Goal: Information Seeking & Learning: Learn about a topic

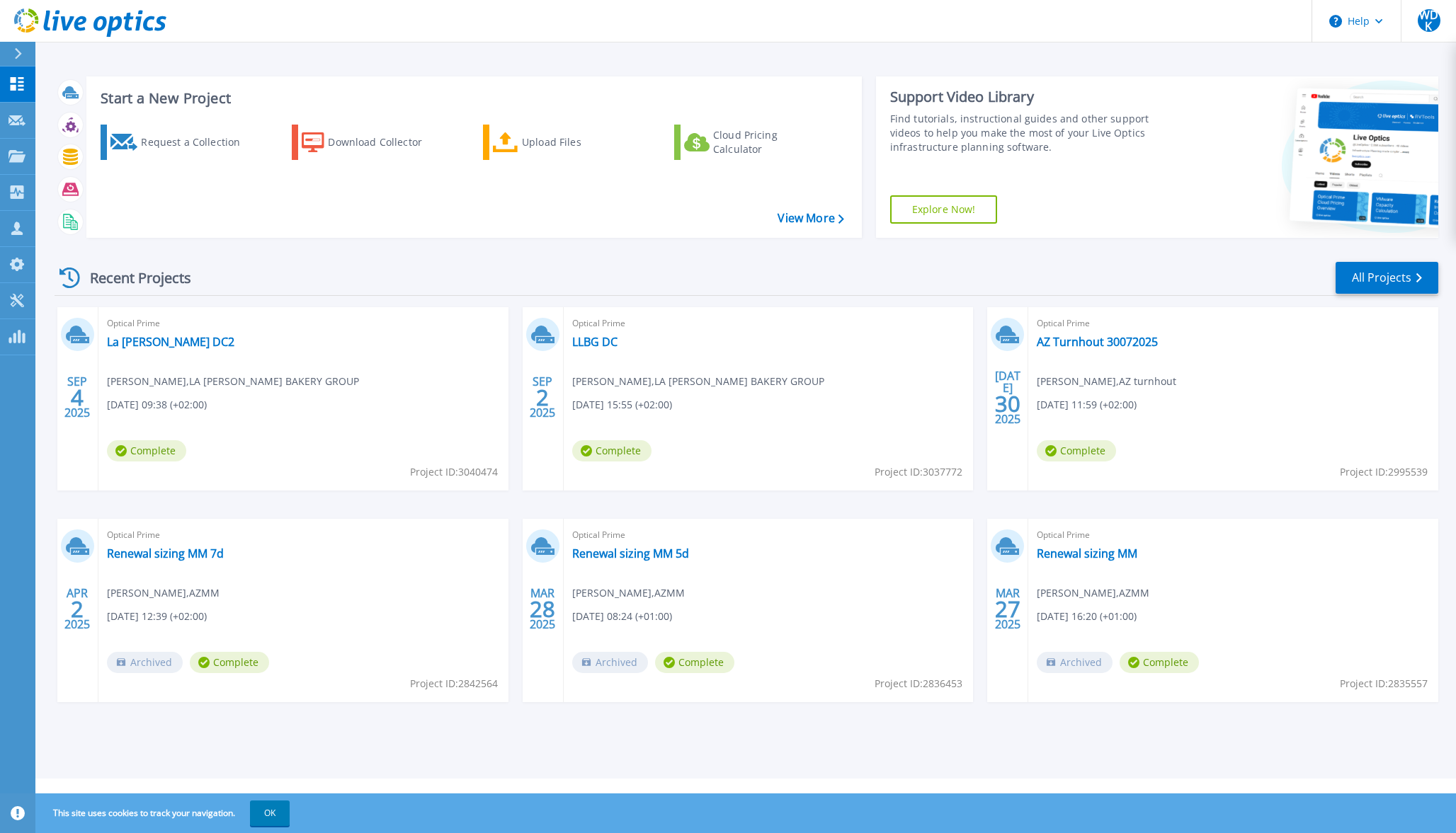
drag, startPoint x: 667, startPoint y: 377, endPoint x: 658, endPoint y: 374, distance: 9.5
click at [665, 377] on span "Leslie Beerens , LA LORRAINE BAKERY GROUP" at bounding box center [698, 381] width 252 height 15
click at [597, 336] on link "LLBG DC" at bounding box center [595, 342] width 45 height 14
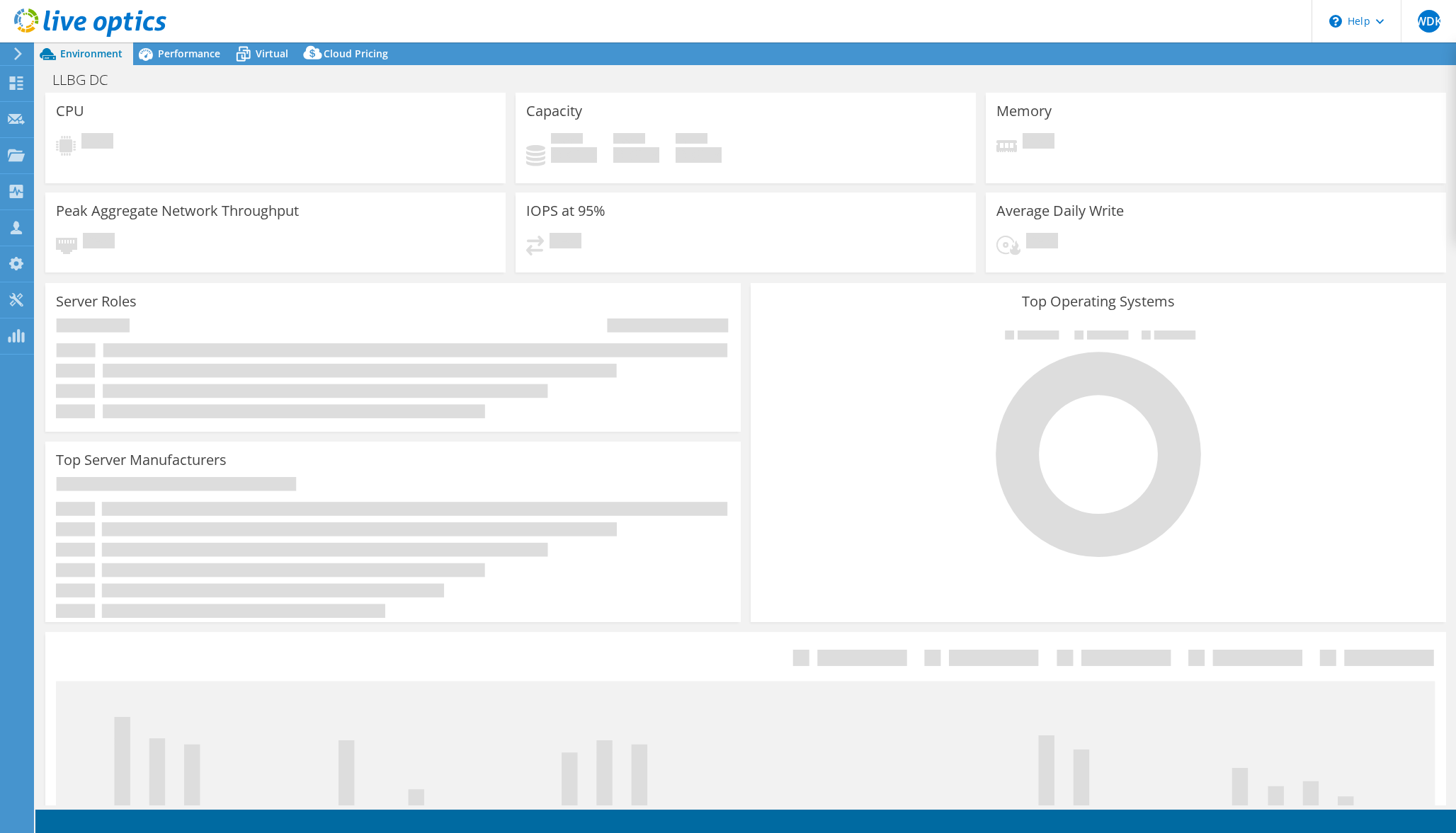
select select "USD"
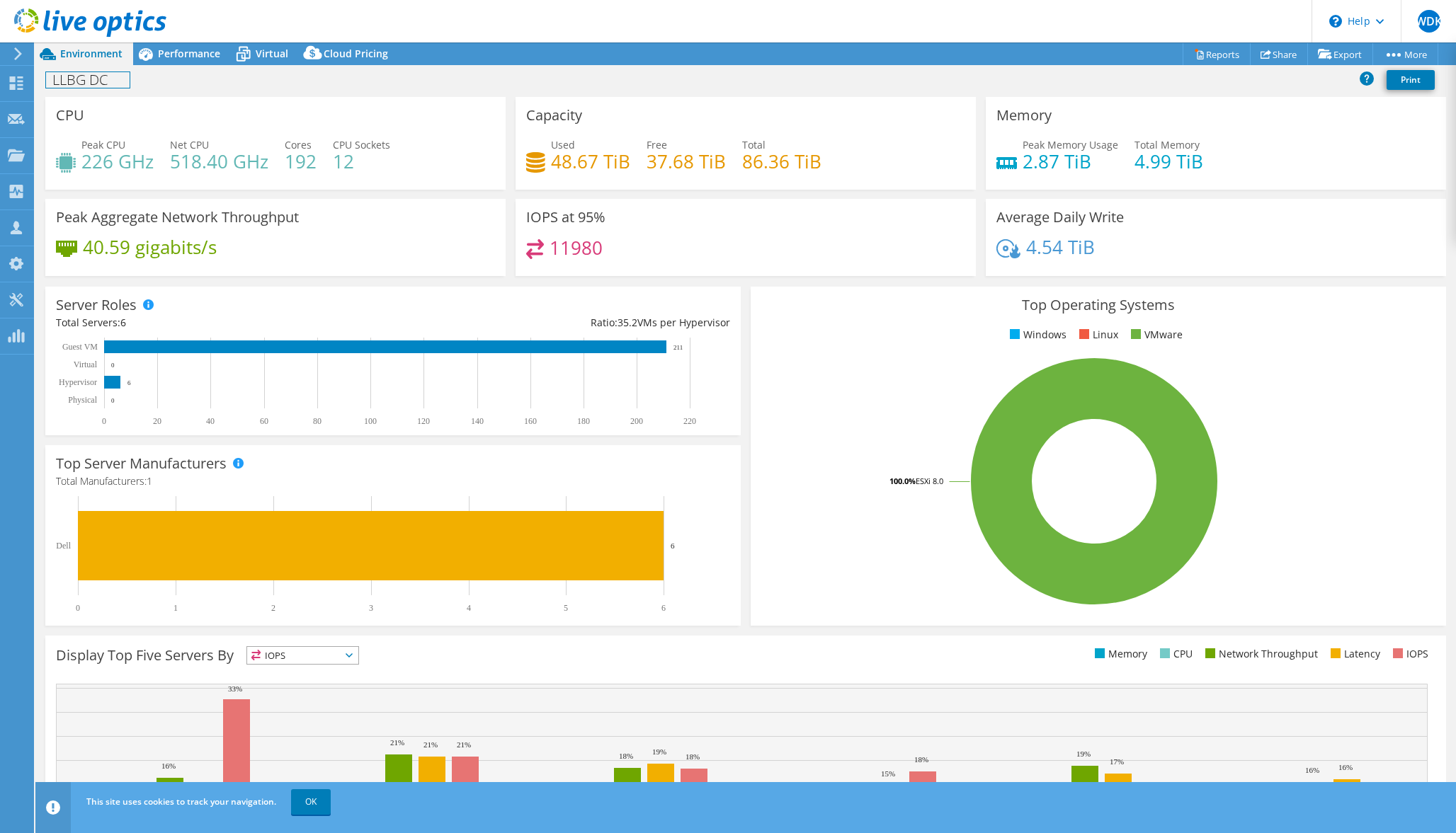
click at [163, 66] on div "LLBG DC Print" at bounding box center [746, 81] width 1421 height 32
click at [172, 57] on span "Performance" at bounding box center [189, 53] width 62 height 13
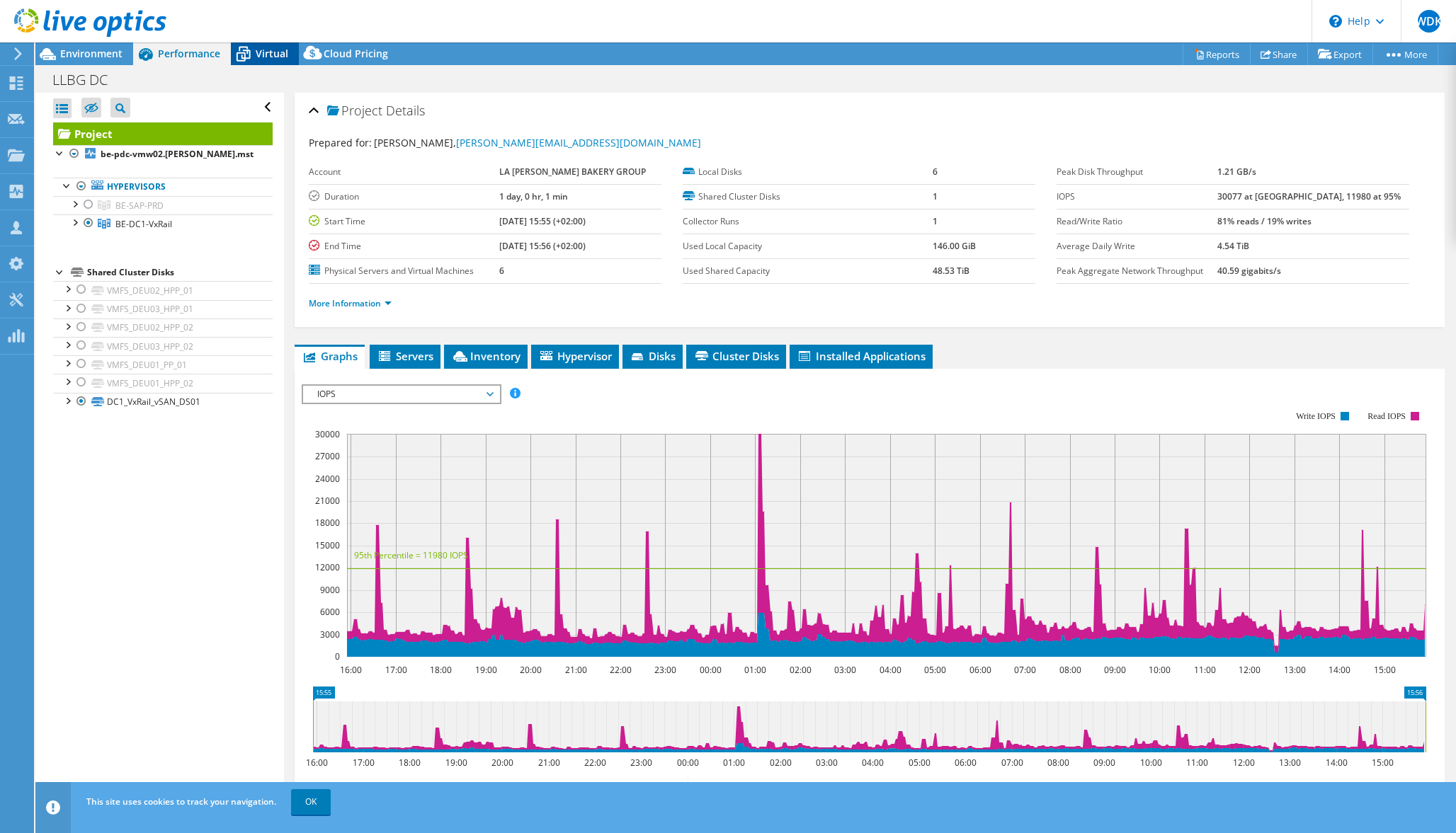
click at [236, 54] on icon at bounding box center [243, 55] width 14 height 12
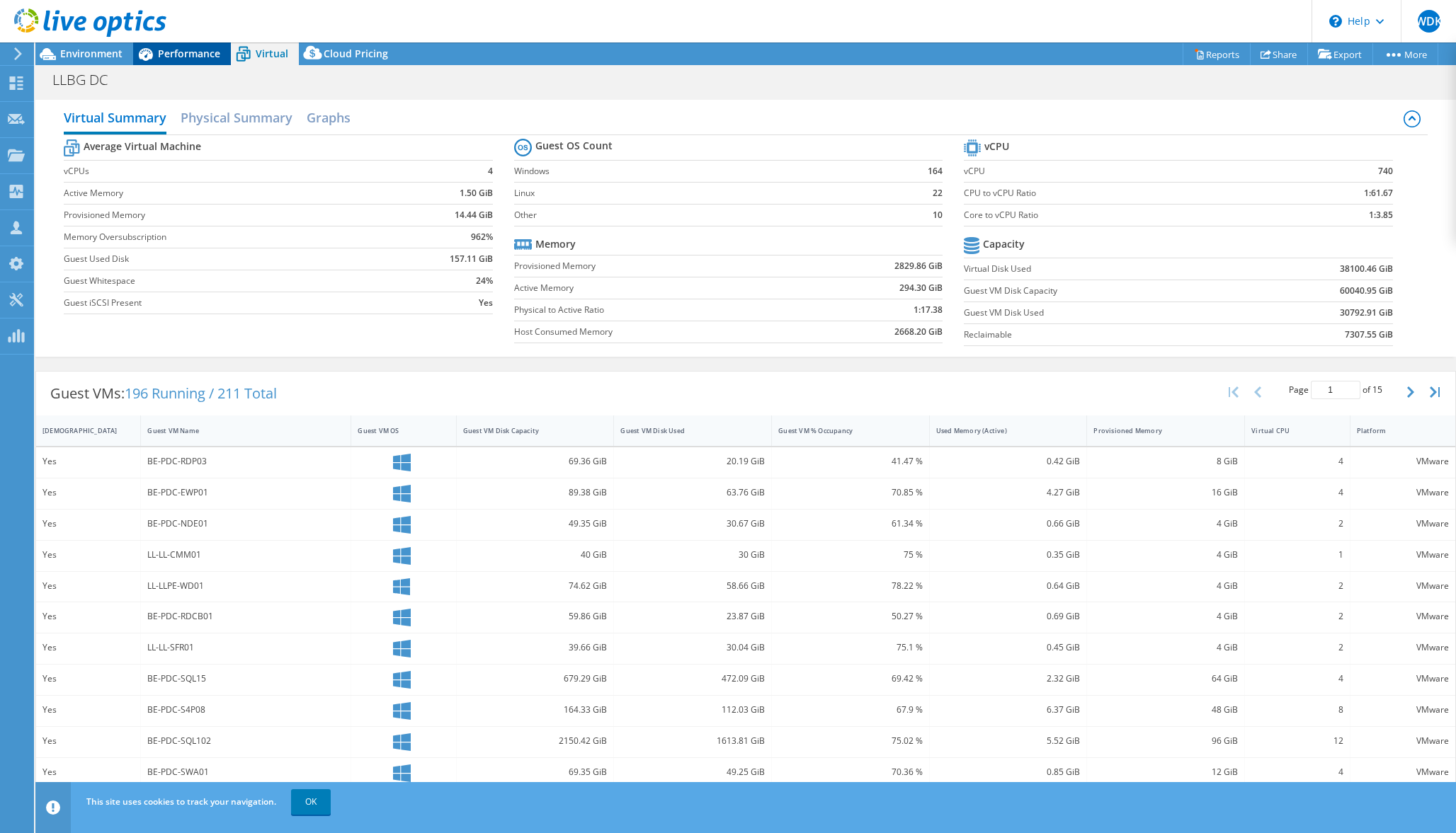
click at [160, 53] on span "Performance" at bounding box center [189, 53] width 62 height 13
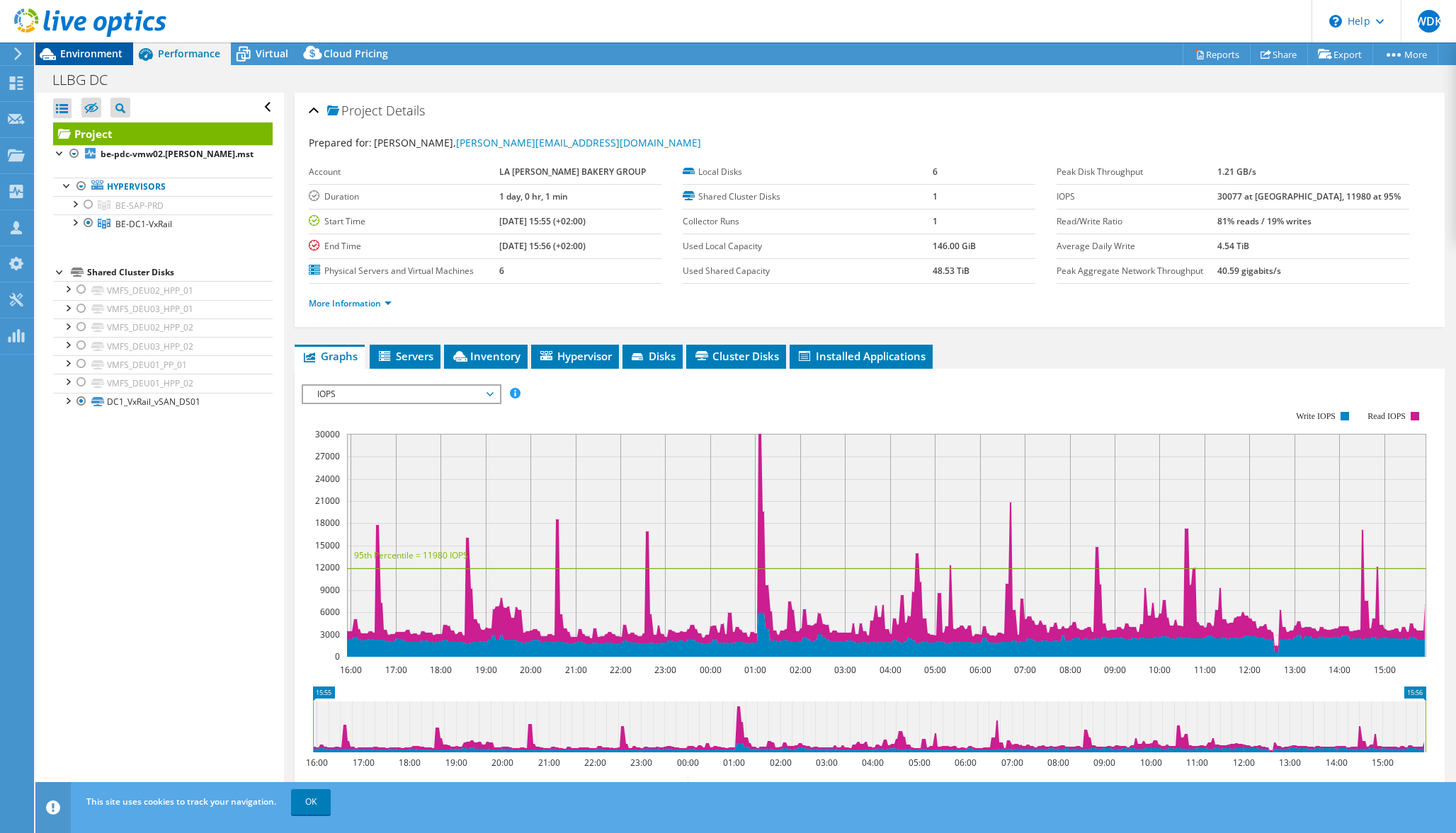
click at [102, 60] on span "Environment" at bounding box center [91, 53] width 62 height 13
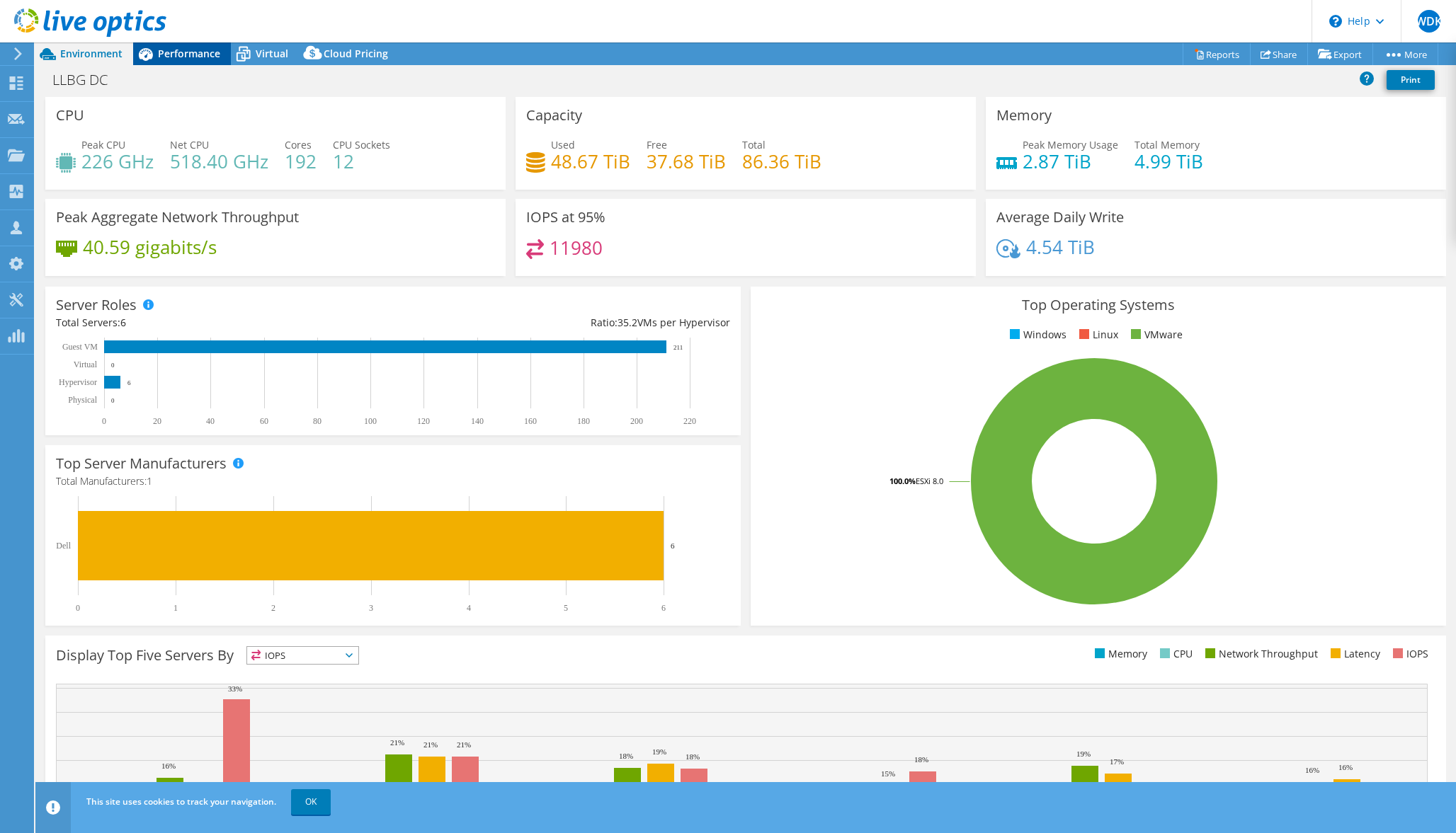
click at [154, 57] on icon at bounding box center [146, 54] width 25 height 25
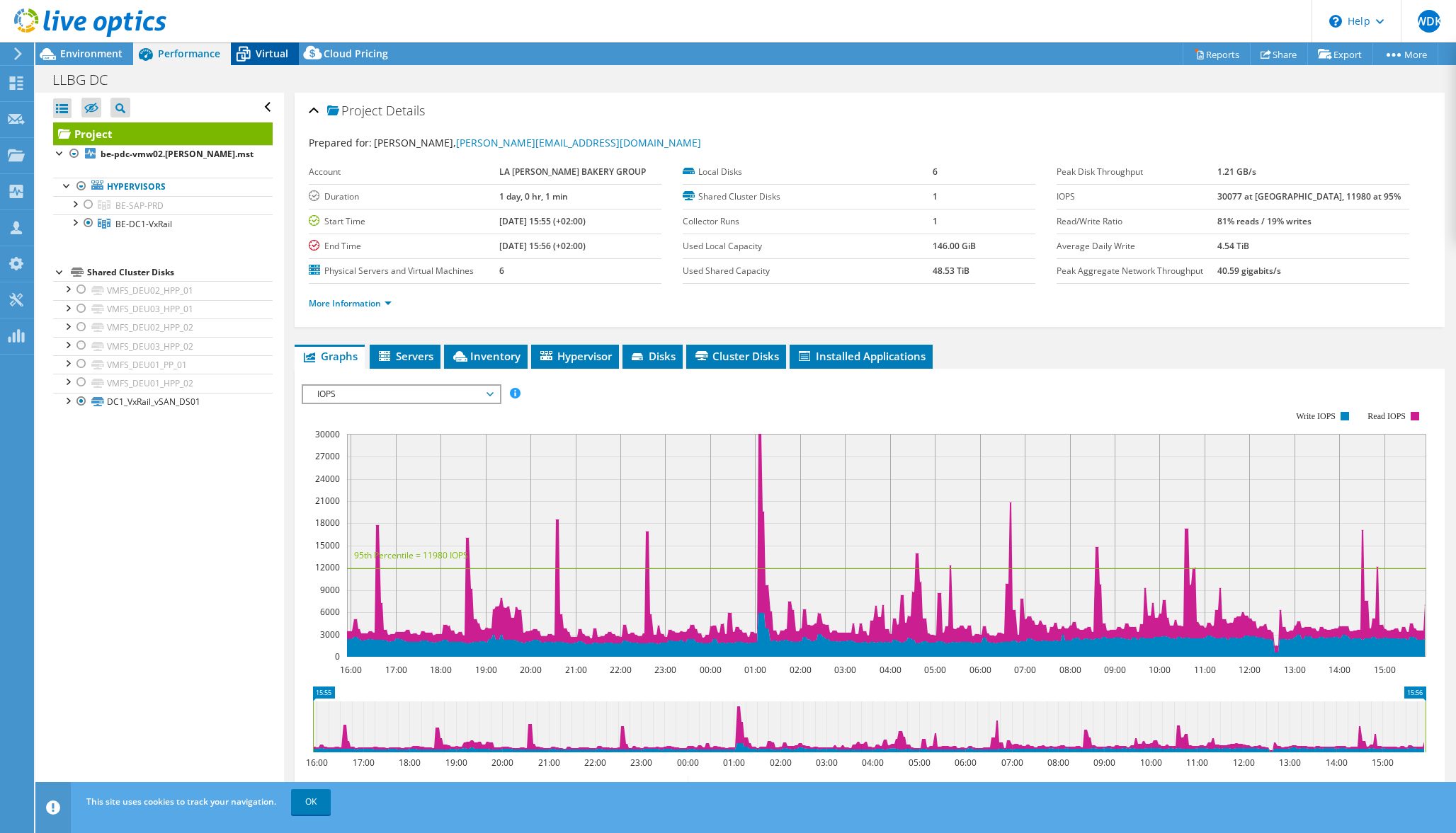
click at [243, 55] on icon at bounding box center [243, 55] width 14 height 12
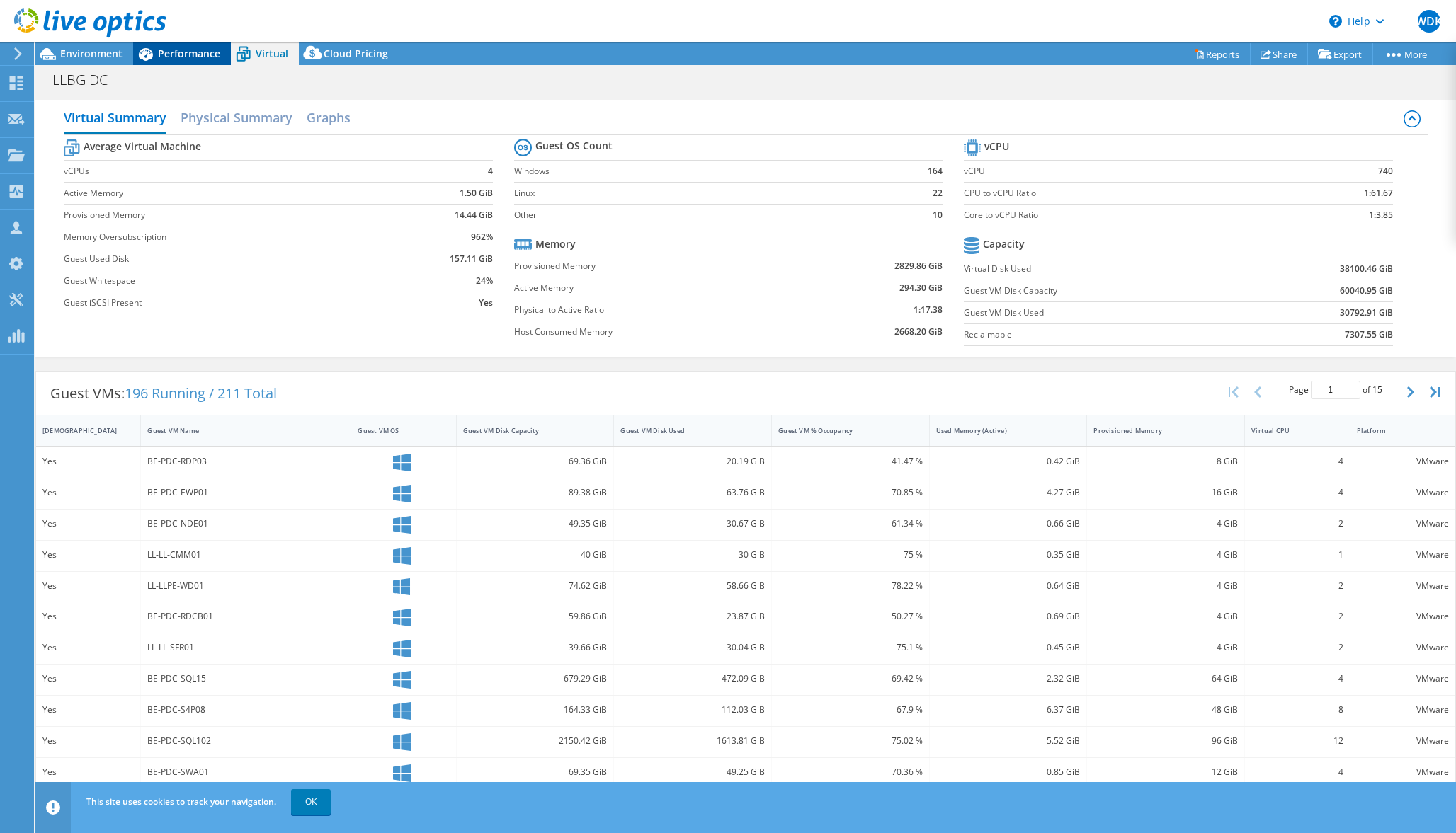
click at [195, 57] on span "Performance" at bounding box center [189, 53] width 62 height 13
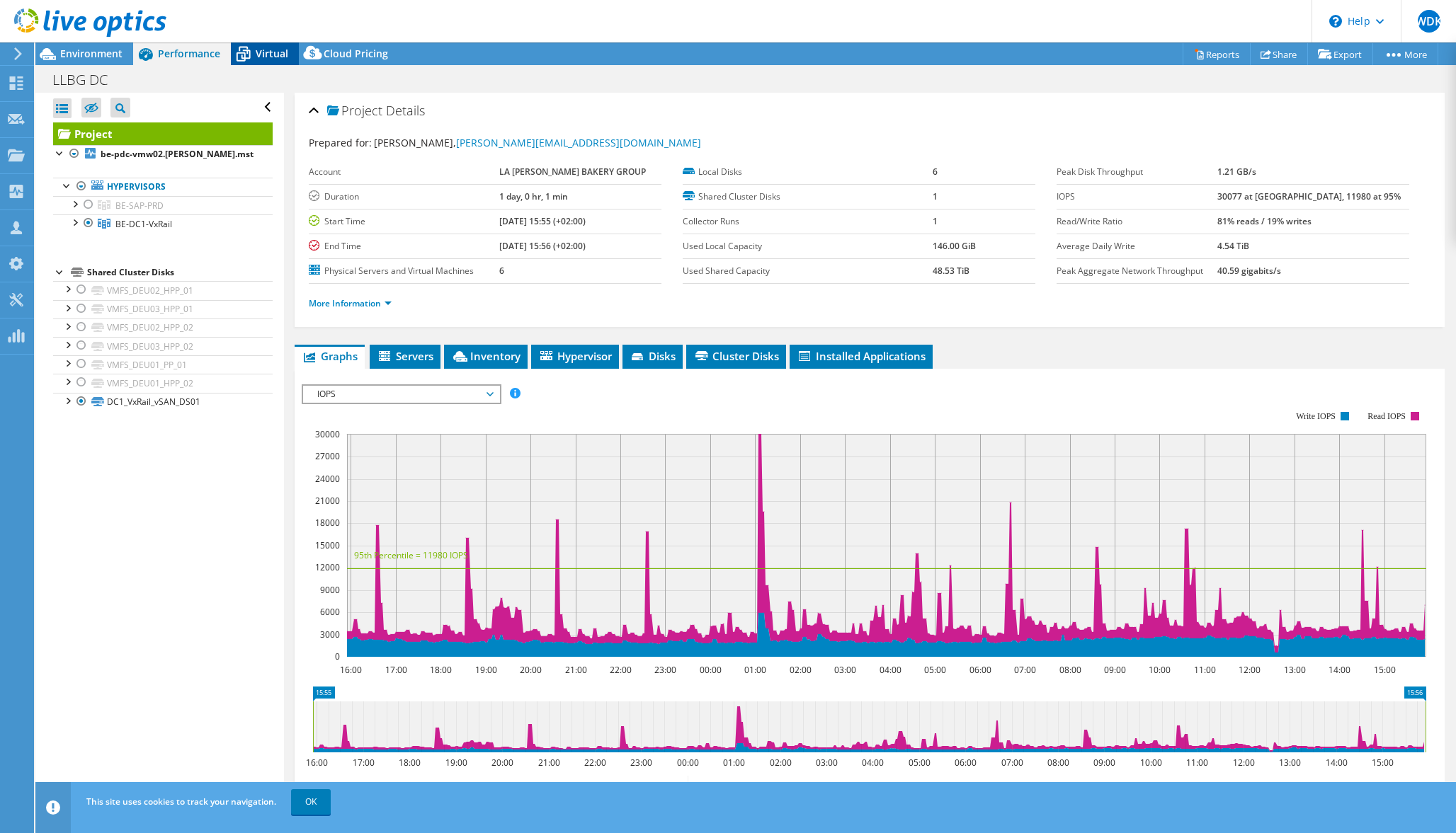
click at [265, 50] on span "Virtual" at bounding box center [272, 53] width 33 height 13
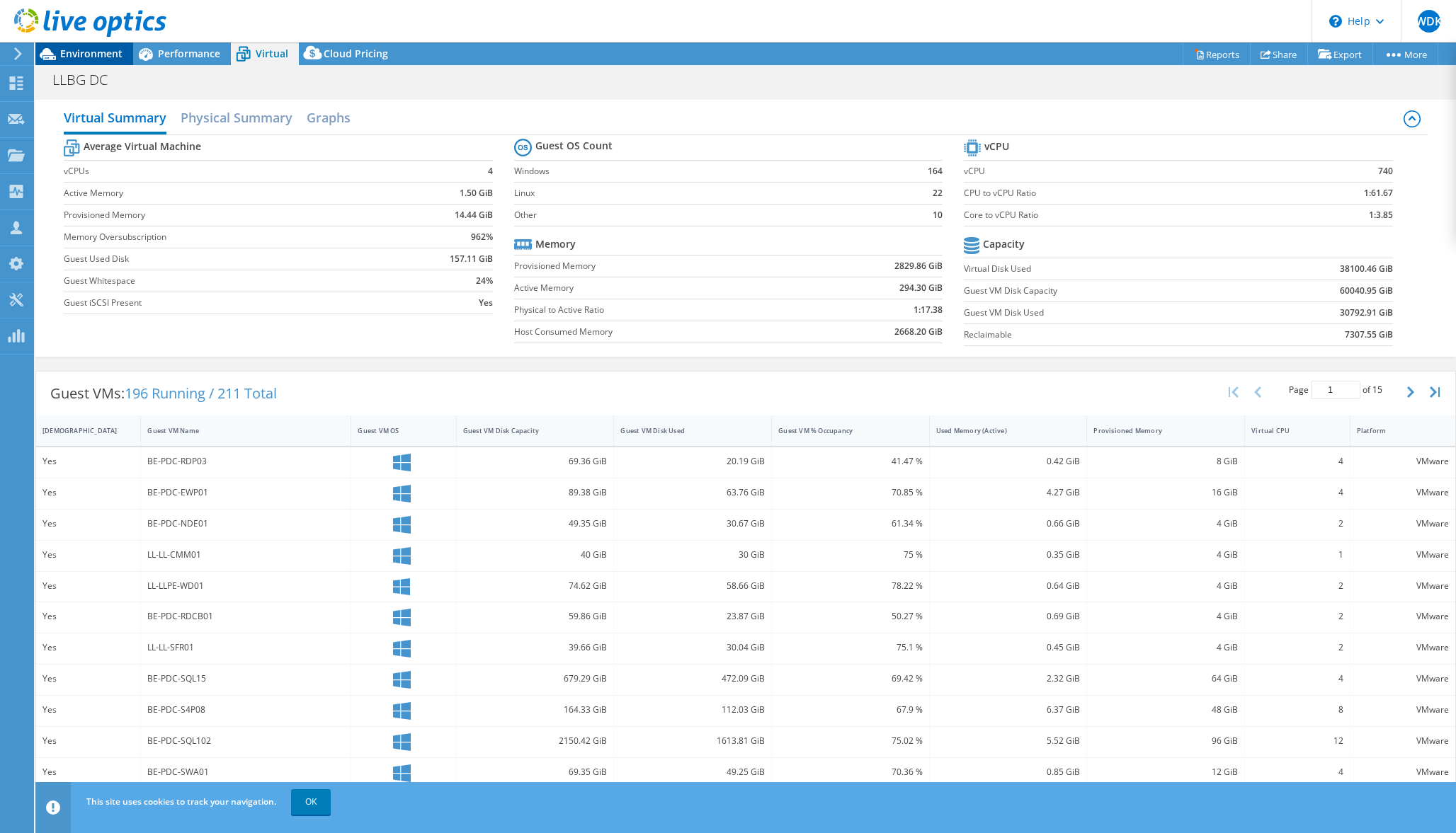
click at [103, 58] on span "Environment" at bounding box center [91, 53] width 62 height 13
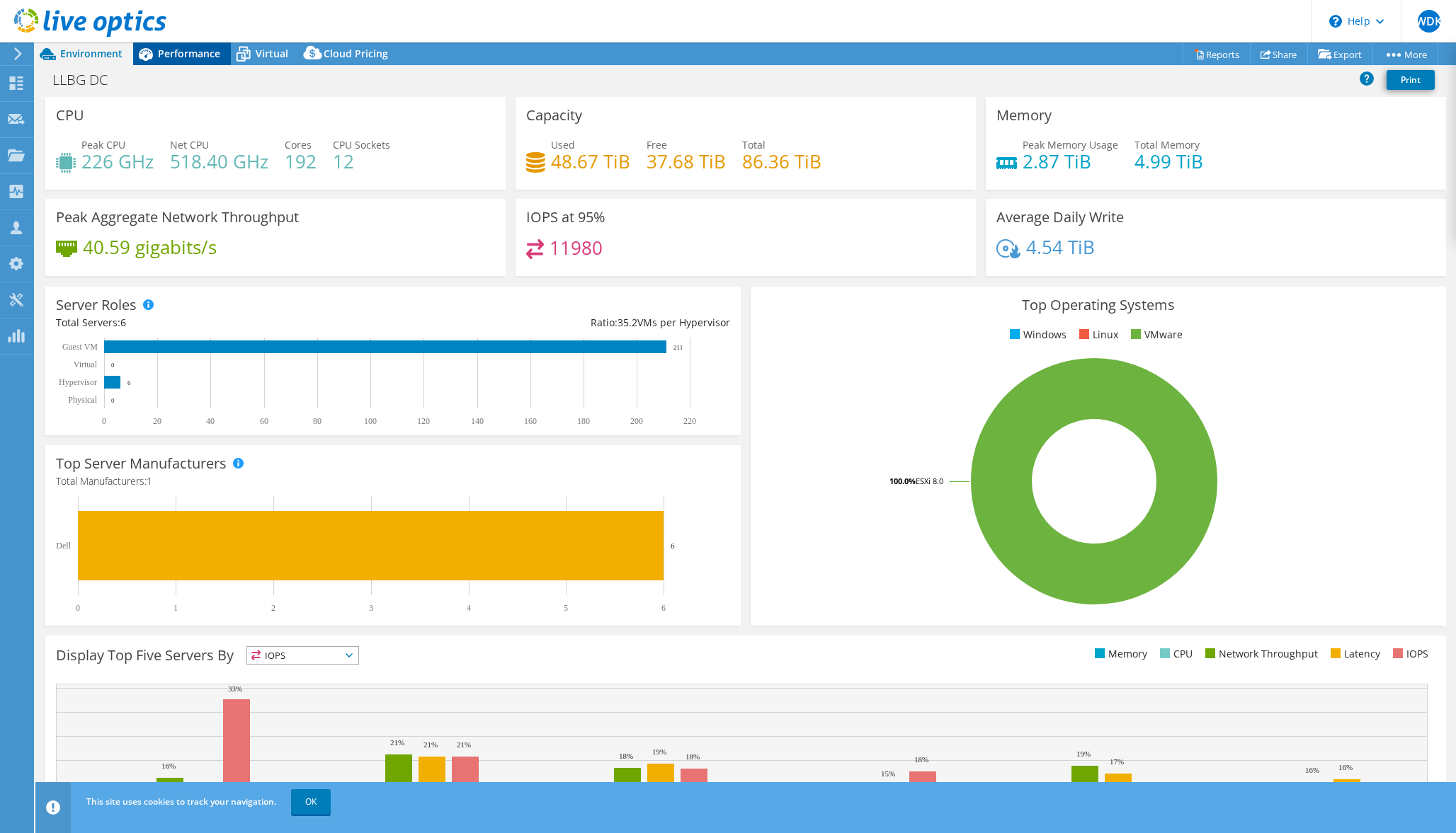
click at [157, 50] on icon at bounding box center [146, 54] width 25 height 25
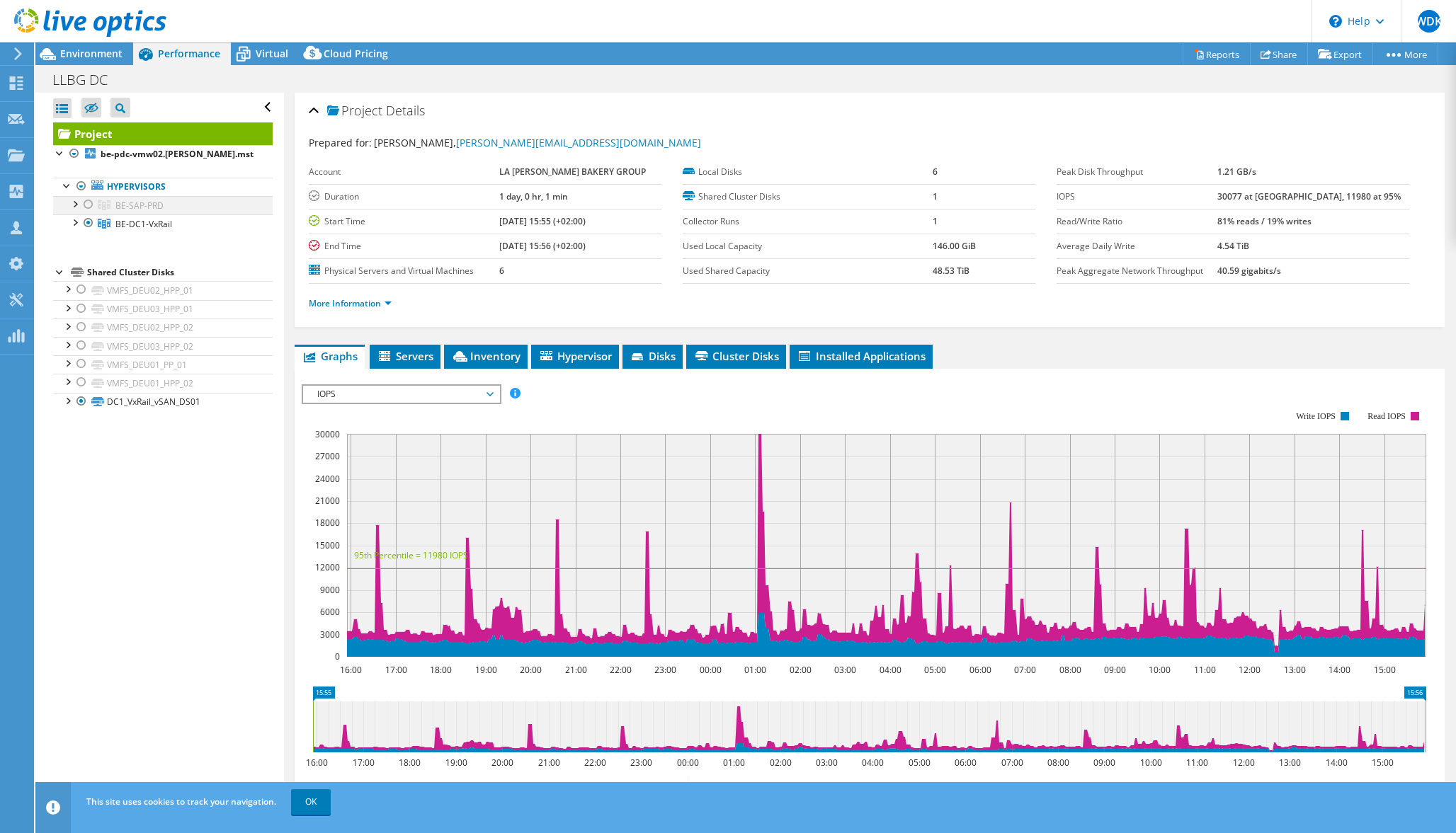
click at [86, 201] on div at bounding box center [88, 205] width 14 height 17
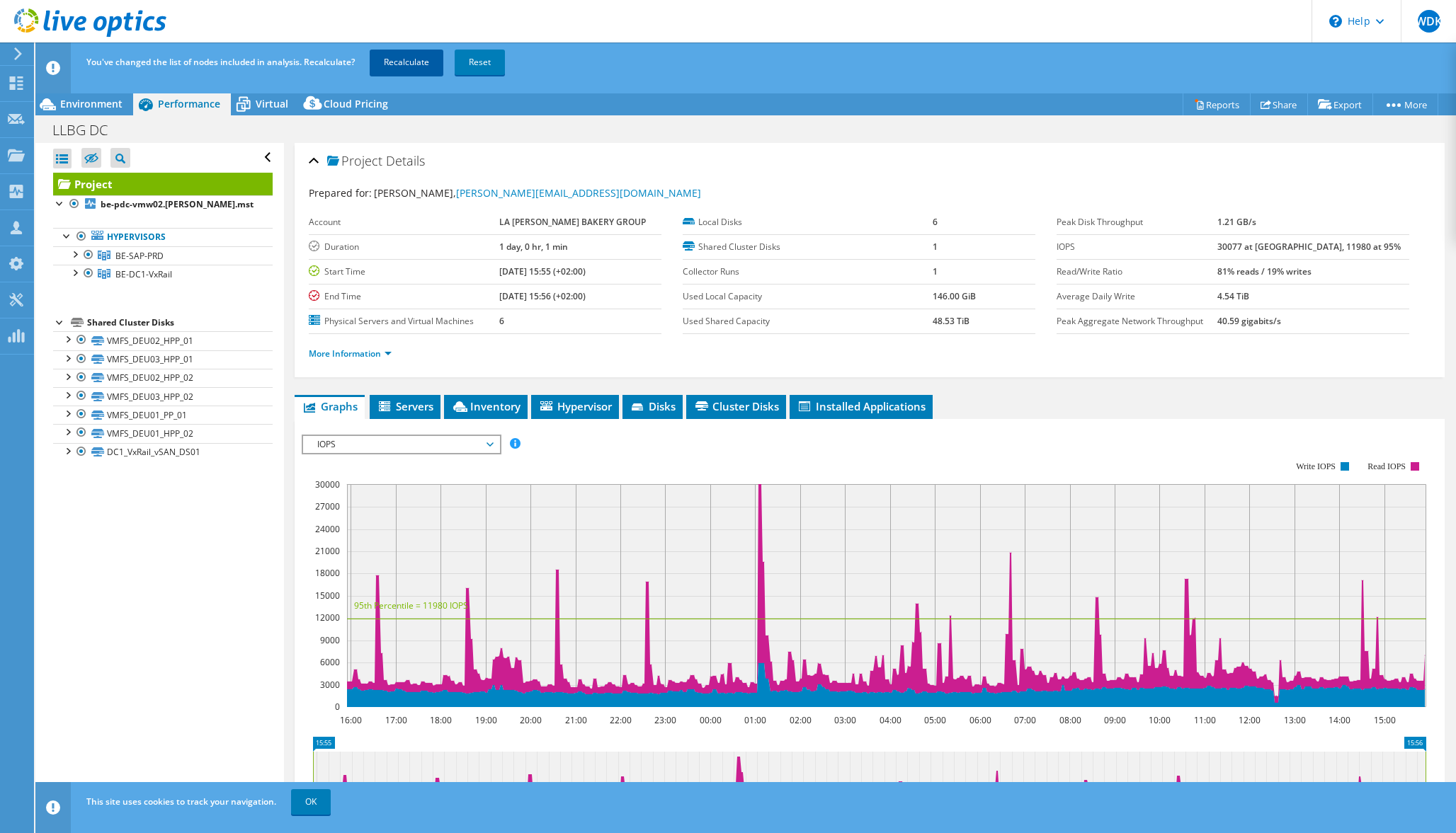
click at [415, 68] on link "Recalculate" at bounding box center [406, 62] width 74 height 26
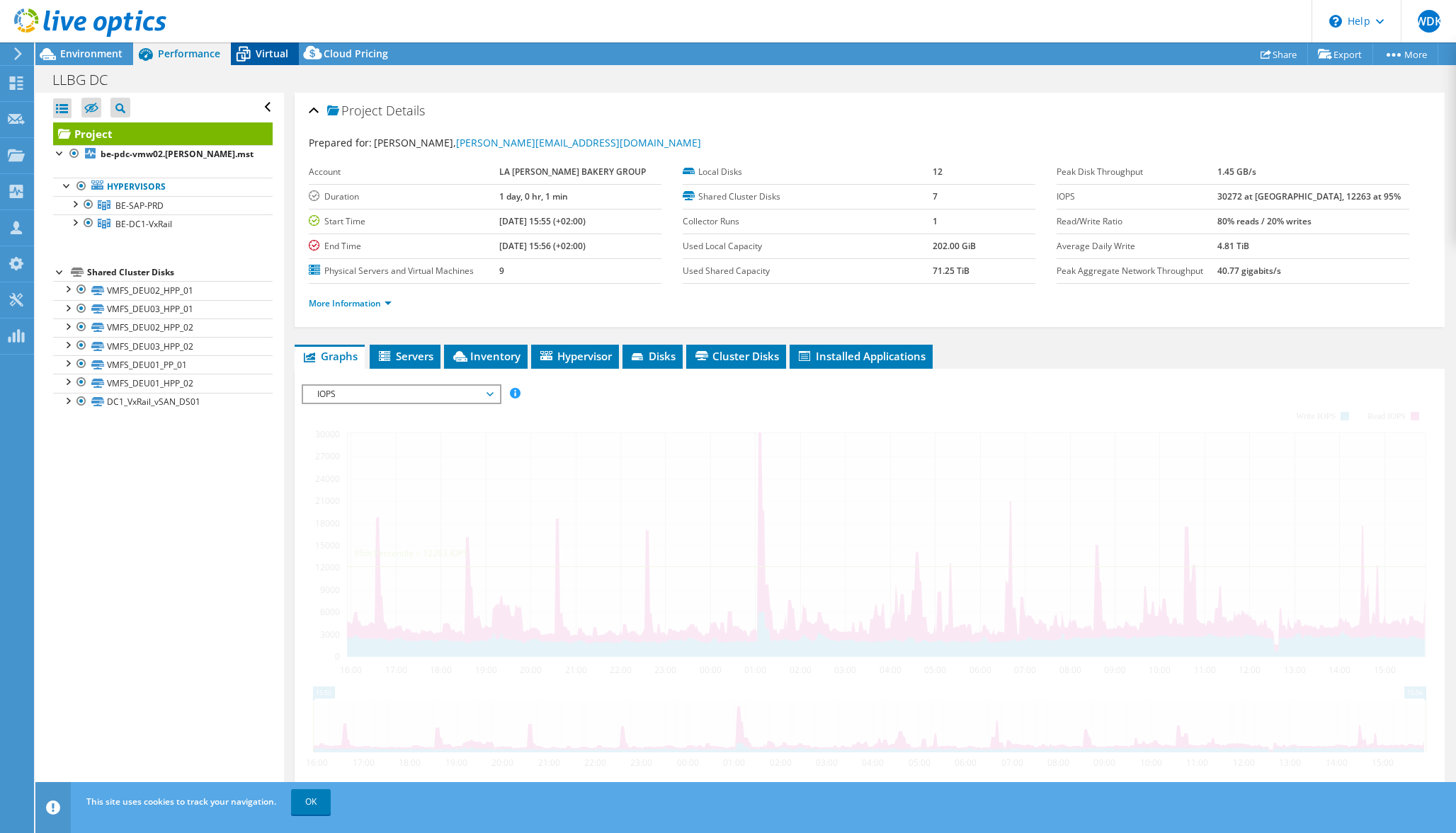
click at [257, 59] on span "Virtual" at bounding box center [272, 53] width 33 height 13
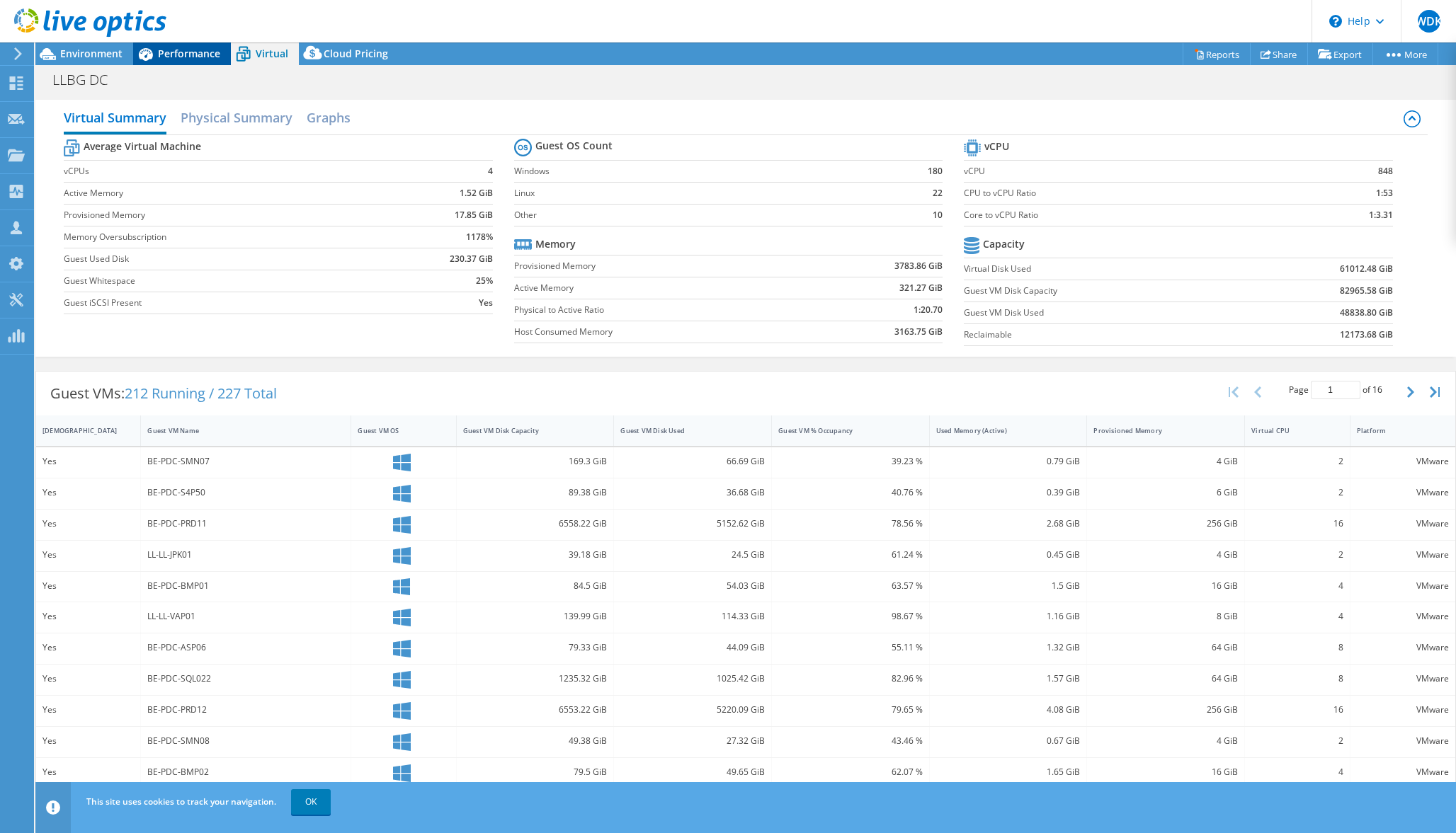
click at [204, 57] on span "Performance" at bounding box center [189, 53] width 62 height 13
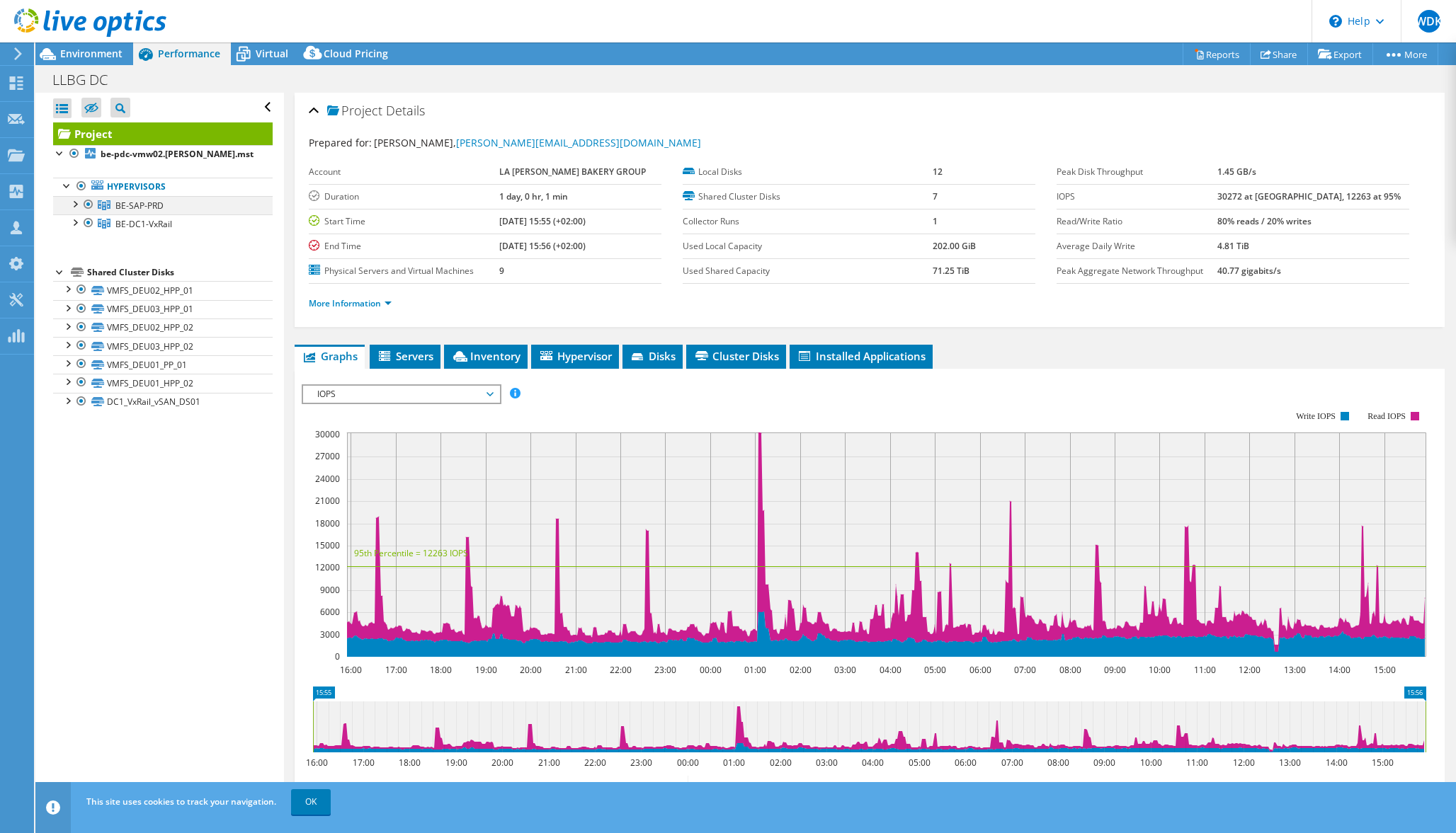
click at [81, 206] on div at bounding box center [88, 205] width 14 height 17
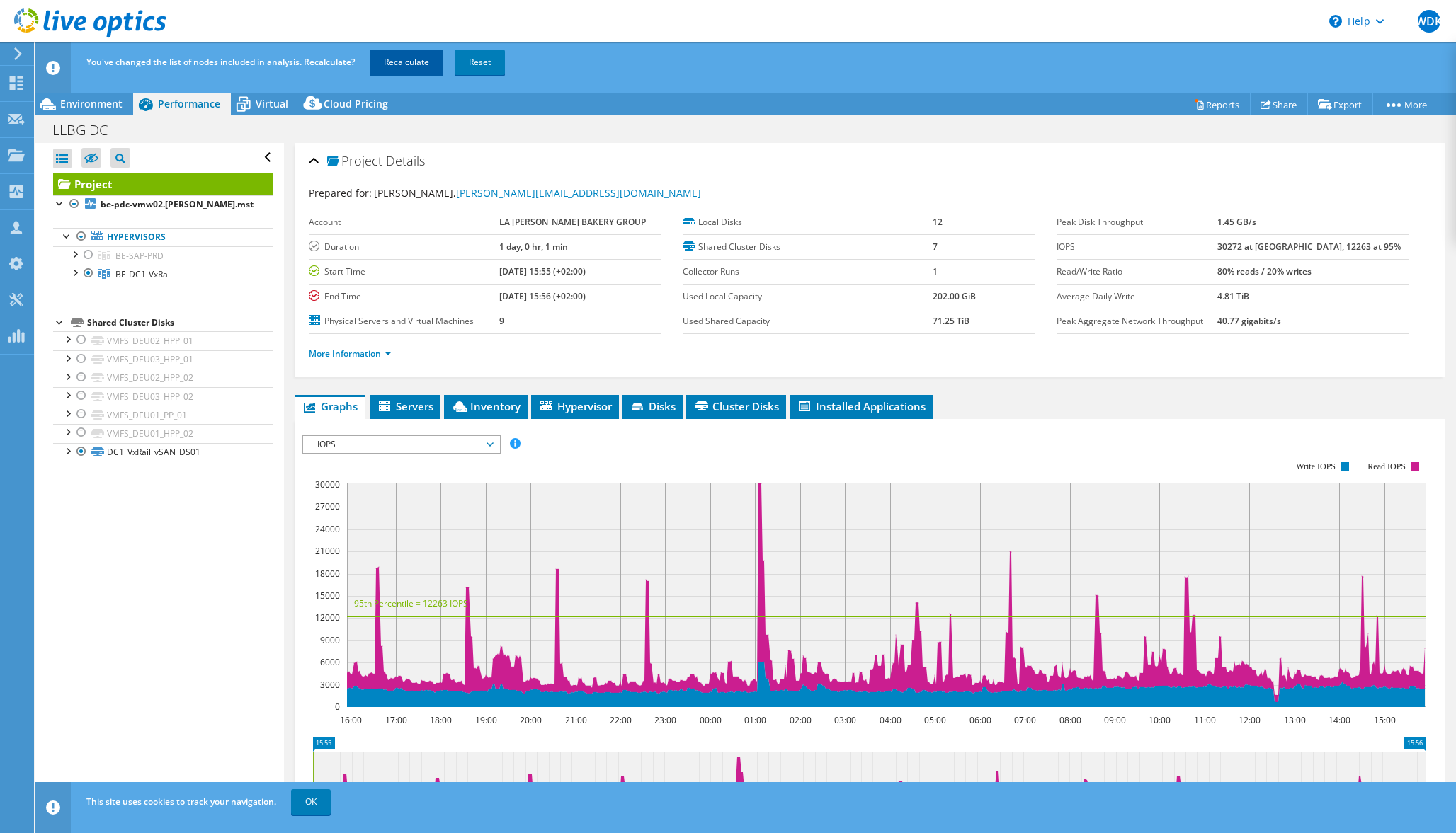
click at [412, 60] on link "Recalculate" at bounding box center [406, 62] width 74 height 26
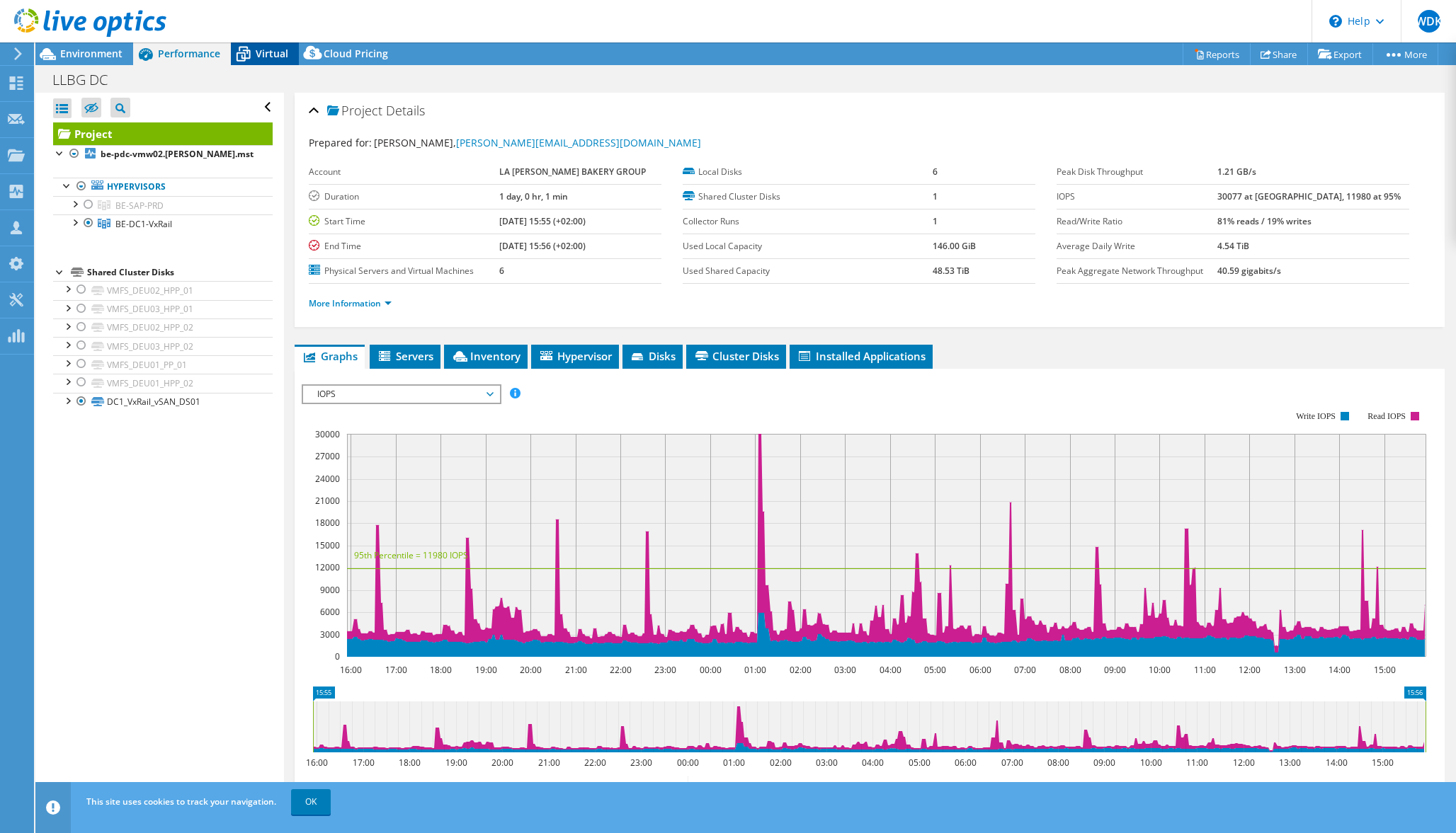
click at [260, 54] on span "Virtual" at bounding box center [272, 53] width 33 height 13
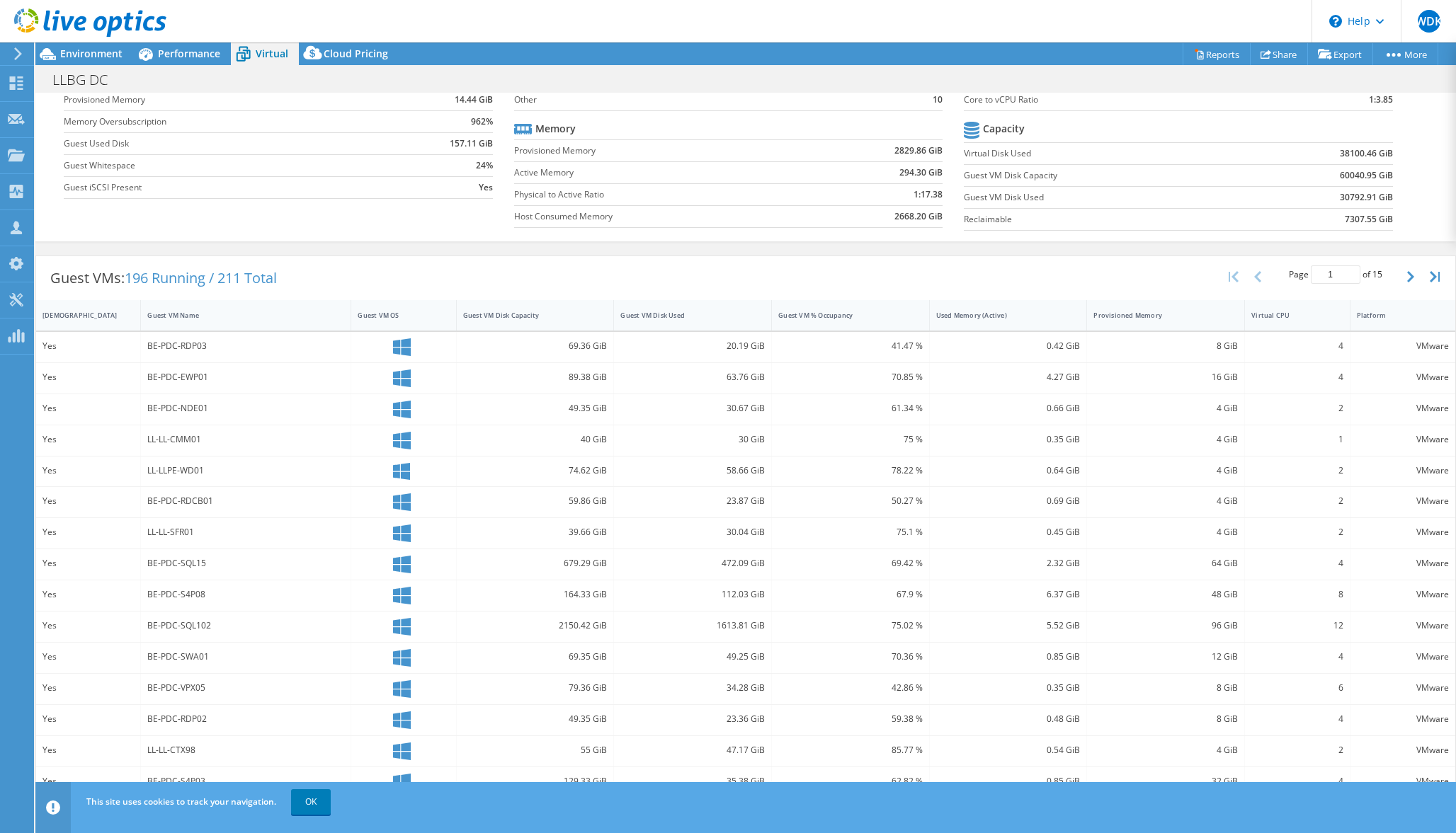
scroll to position [115, 0]
click at [86, 323] on div "[DEMOGRAPHIC_DATA]" at bounding box center [80, 315] width 87 height 22
click at [1407, 274] on icon "button" at bounding box center [1410, 274] width 7 height 12
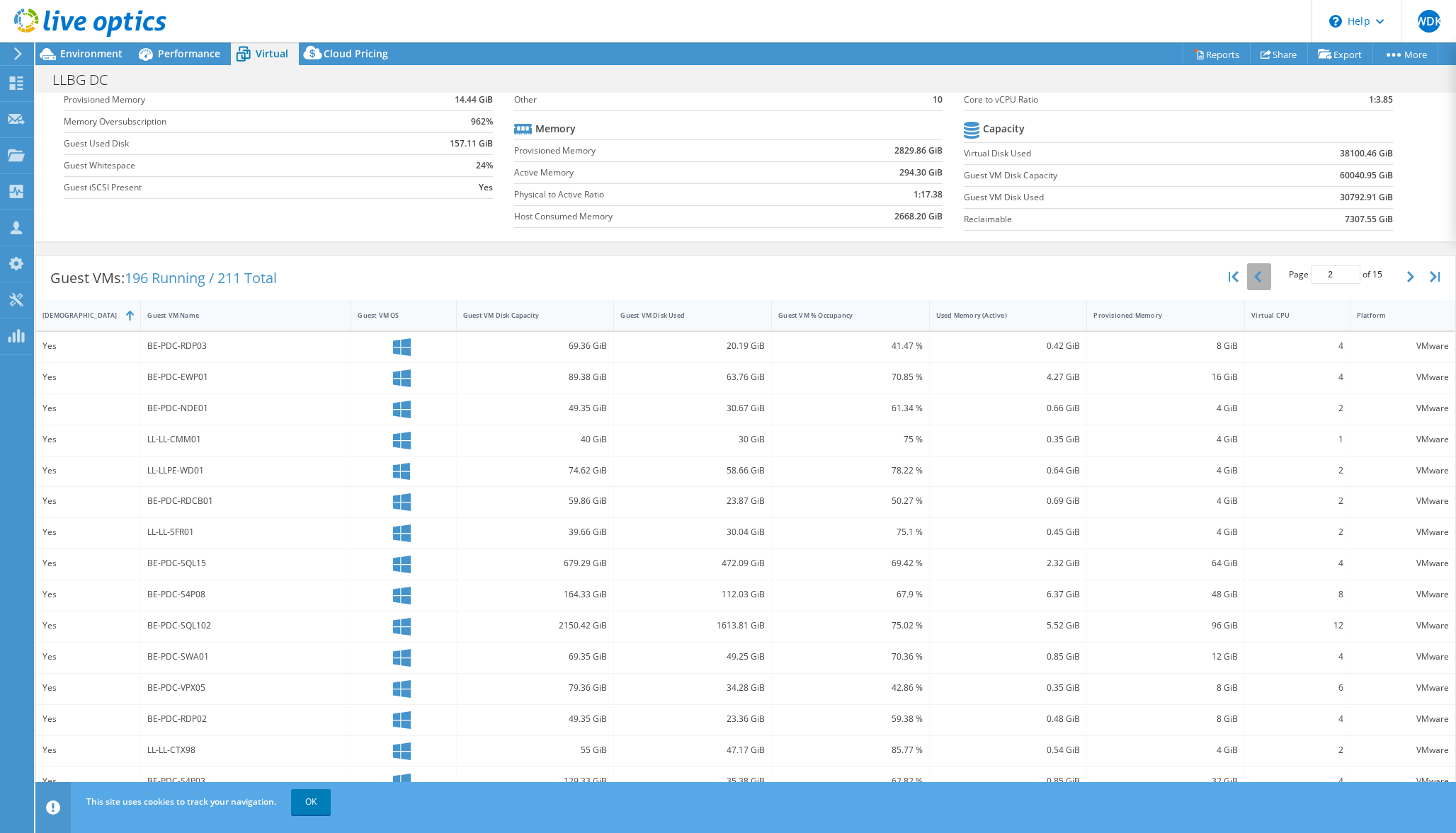
click at [1260, 279] on icon "button" at bounding box center [1258, 277] width 7 height 12
click at [1407, 274] on icon "button" at bounding box center [1410, 277] width 7 height 12
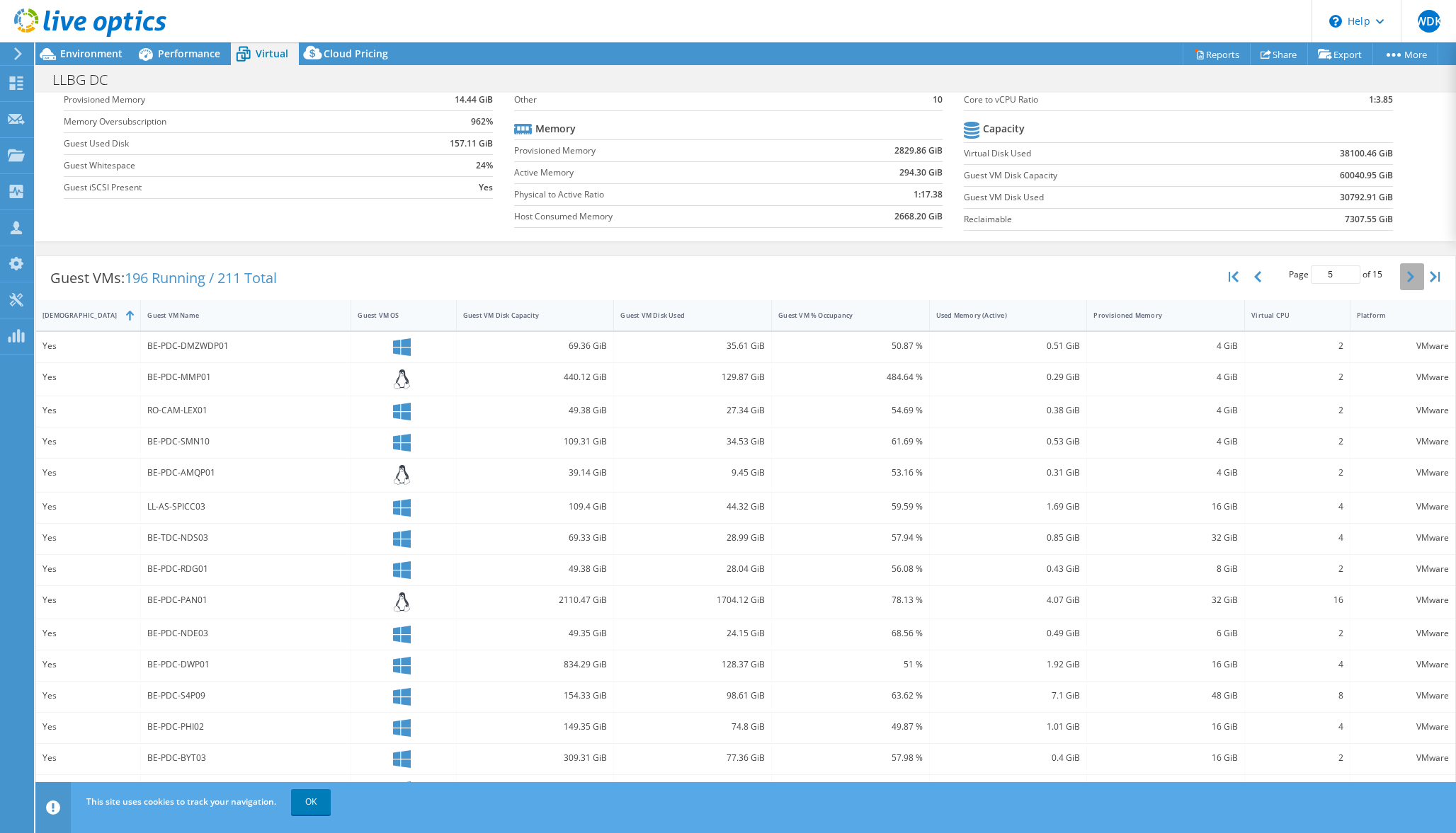
click at [1407, 274] on icon "button" at bounding box center [1410, 277] width 7 height 12
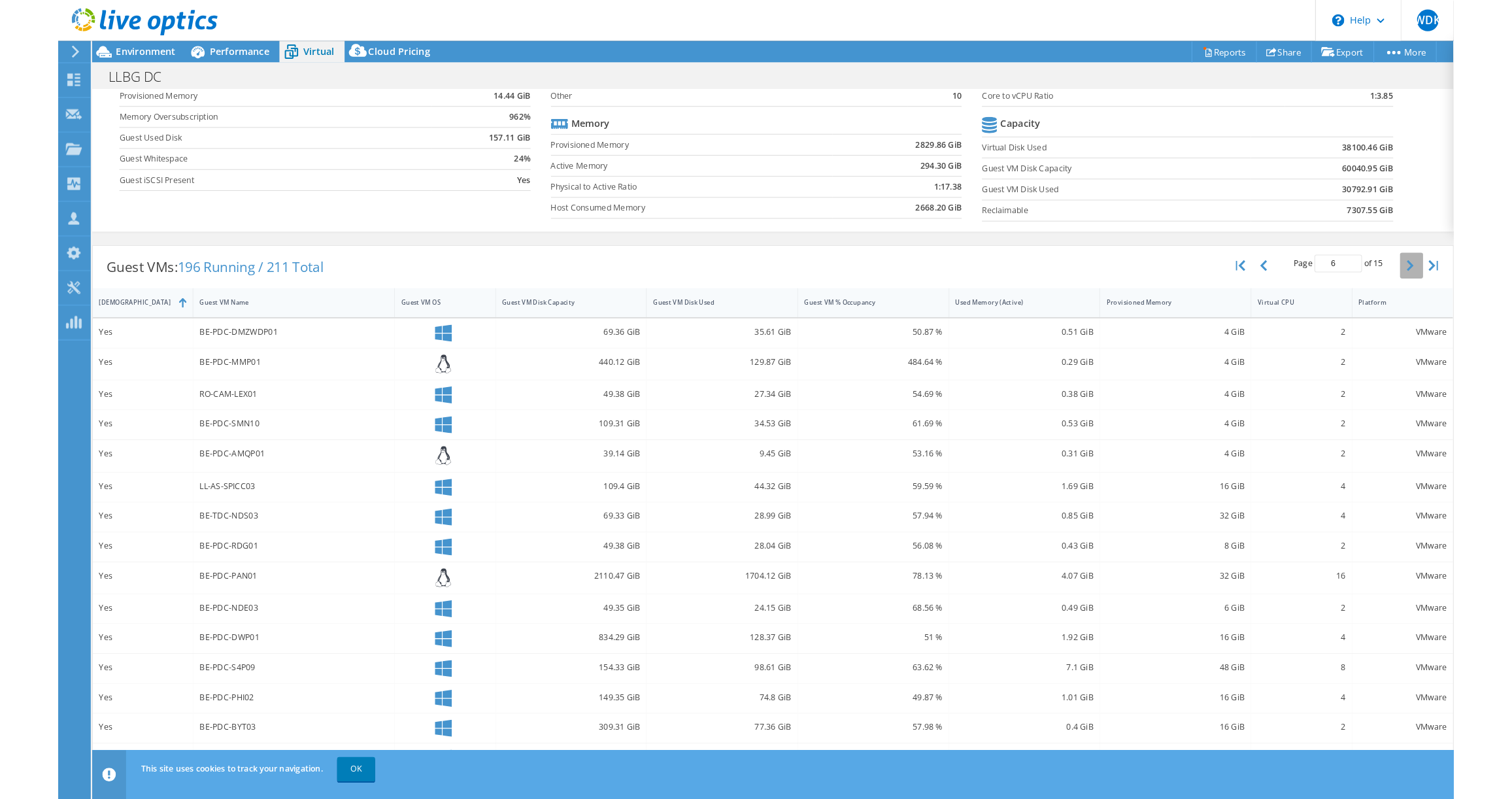
scroll to position [102, 0]
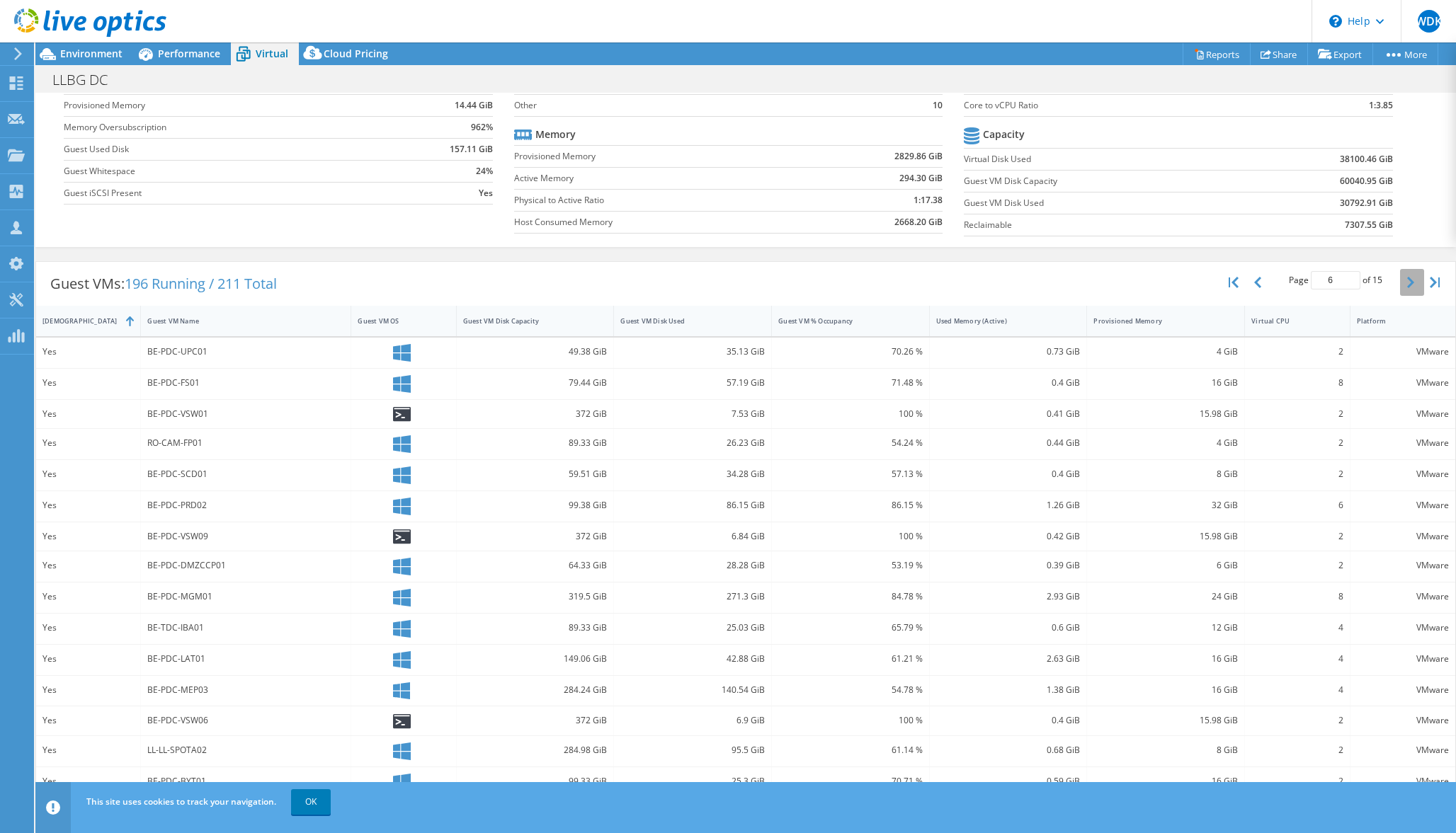
click at [1407, 274] on button "button" at bounding box center [1412, 282] width 24 height 27
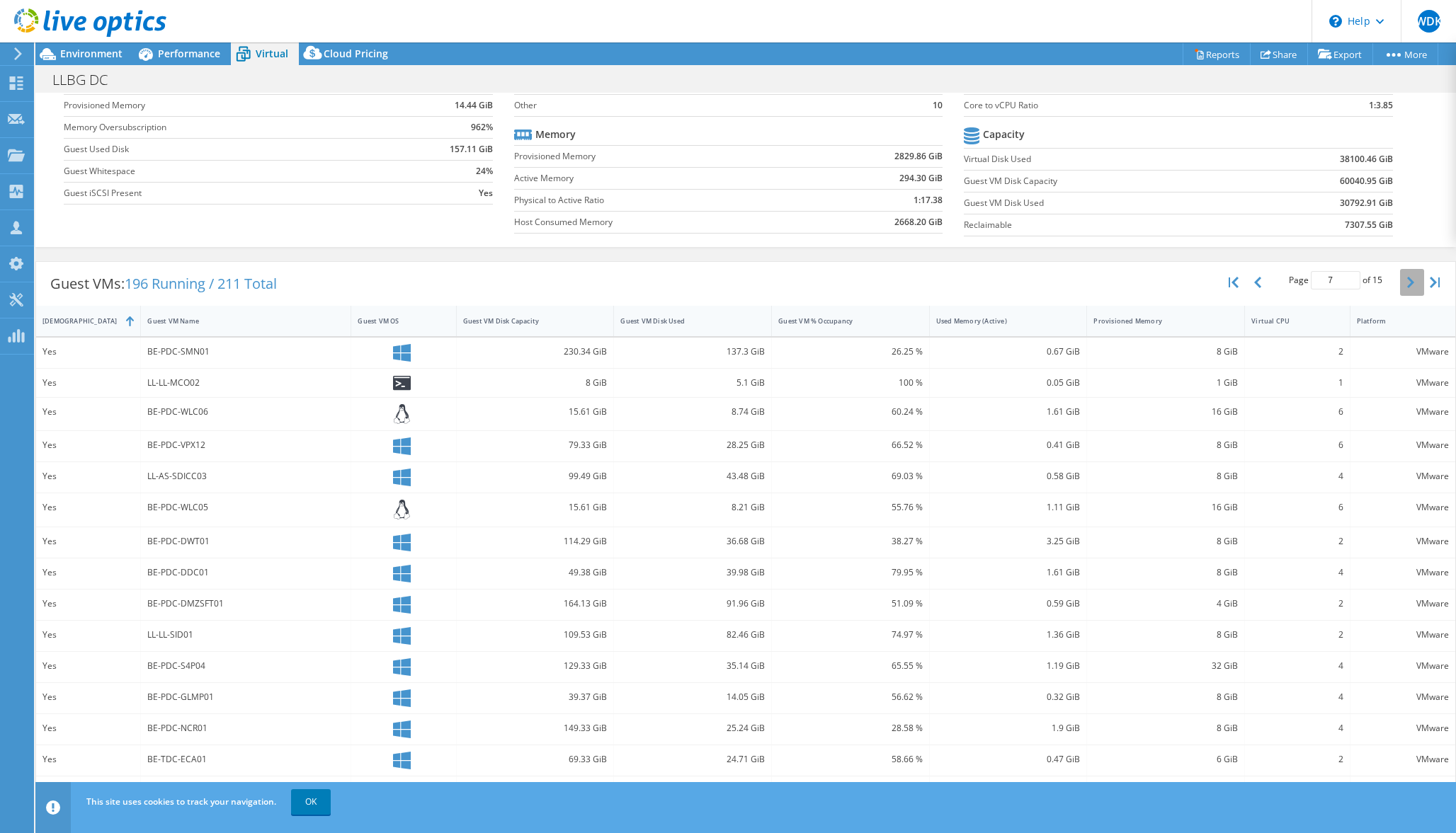
click at [1407, 274] on button "button" at bounding box center [1412, 282] width 24 height 27
click at [1261, 285] on icon "button" at bounding box center [1258, 282] width 7 height 12
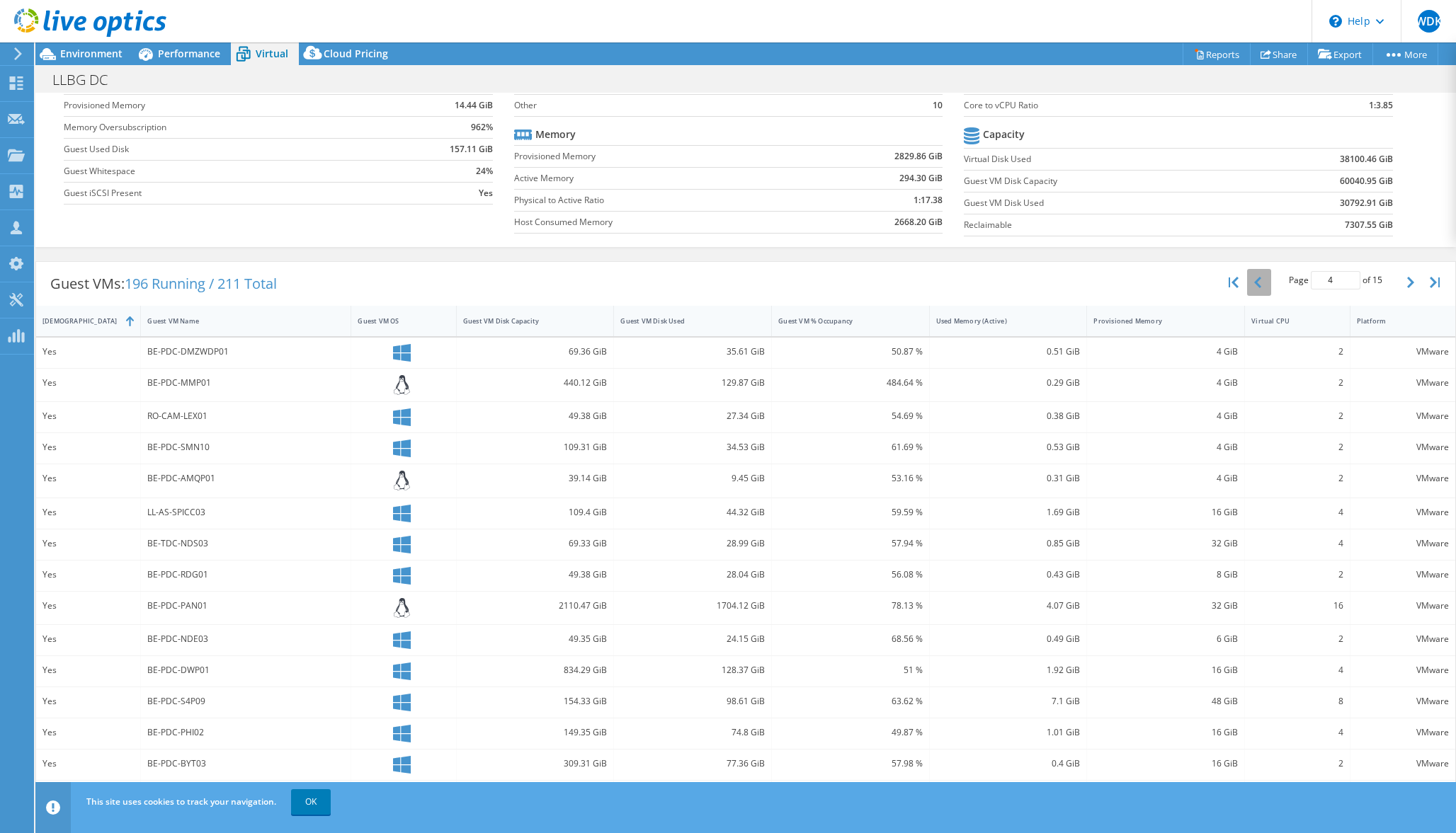
click at [1261, 285] on icon "button" at bounding box center [1258, 282] width 7 height 12
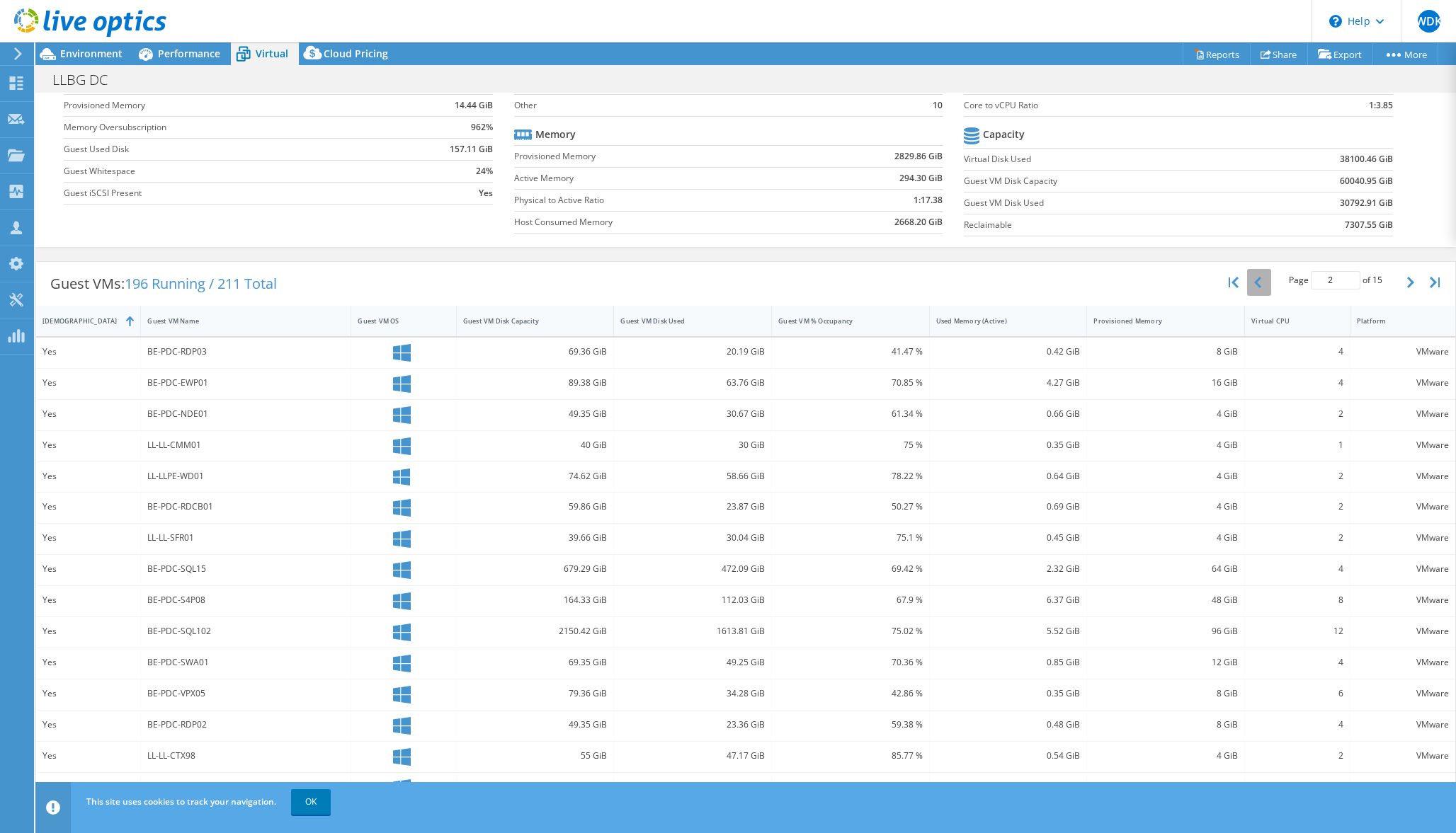
click at [1261, 285] on icon "button" at bounding box center [1258, 282] width 7 height 12
type input "1"
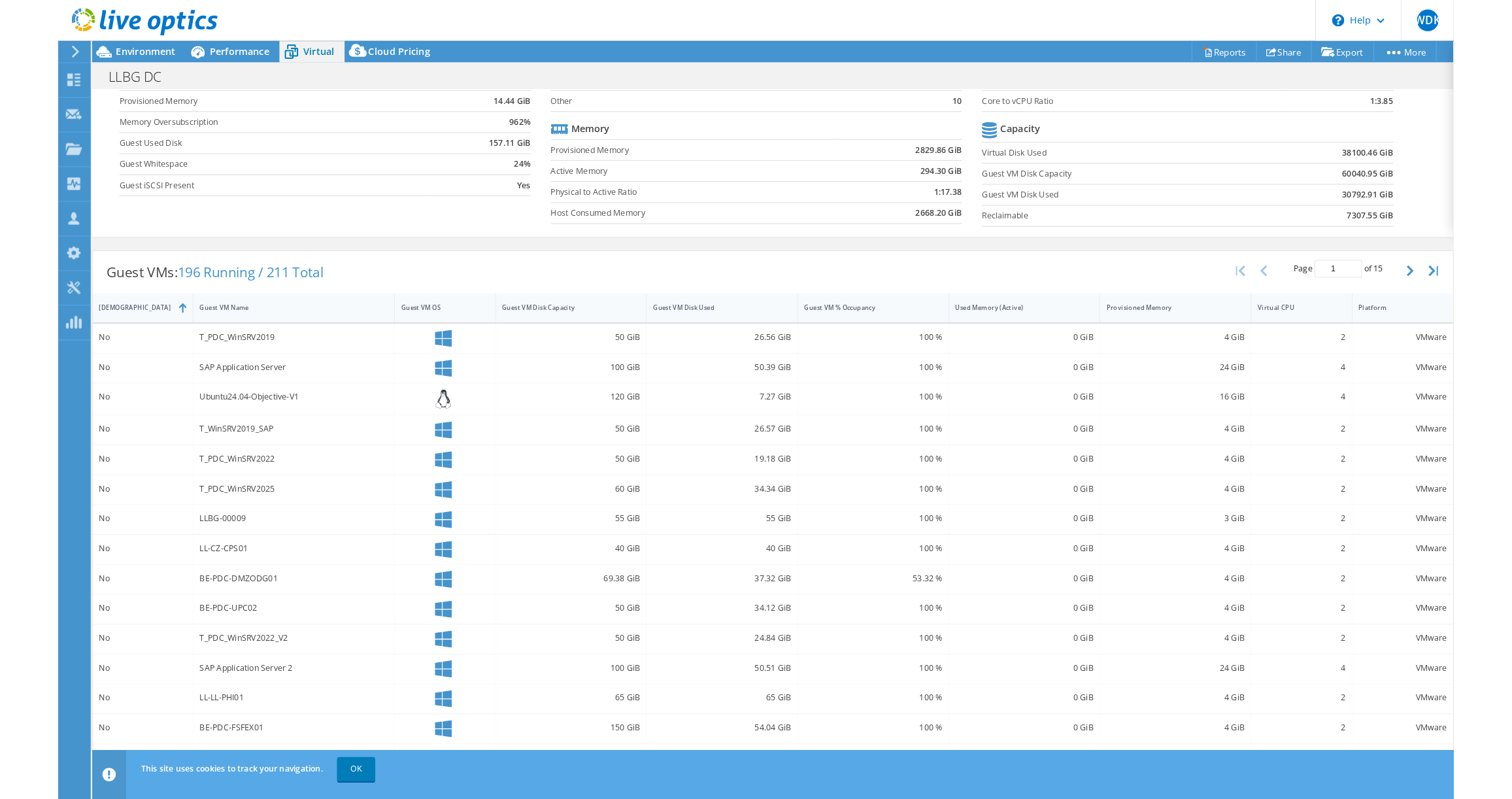
scroll to position [79, 0]
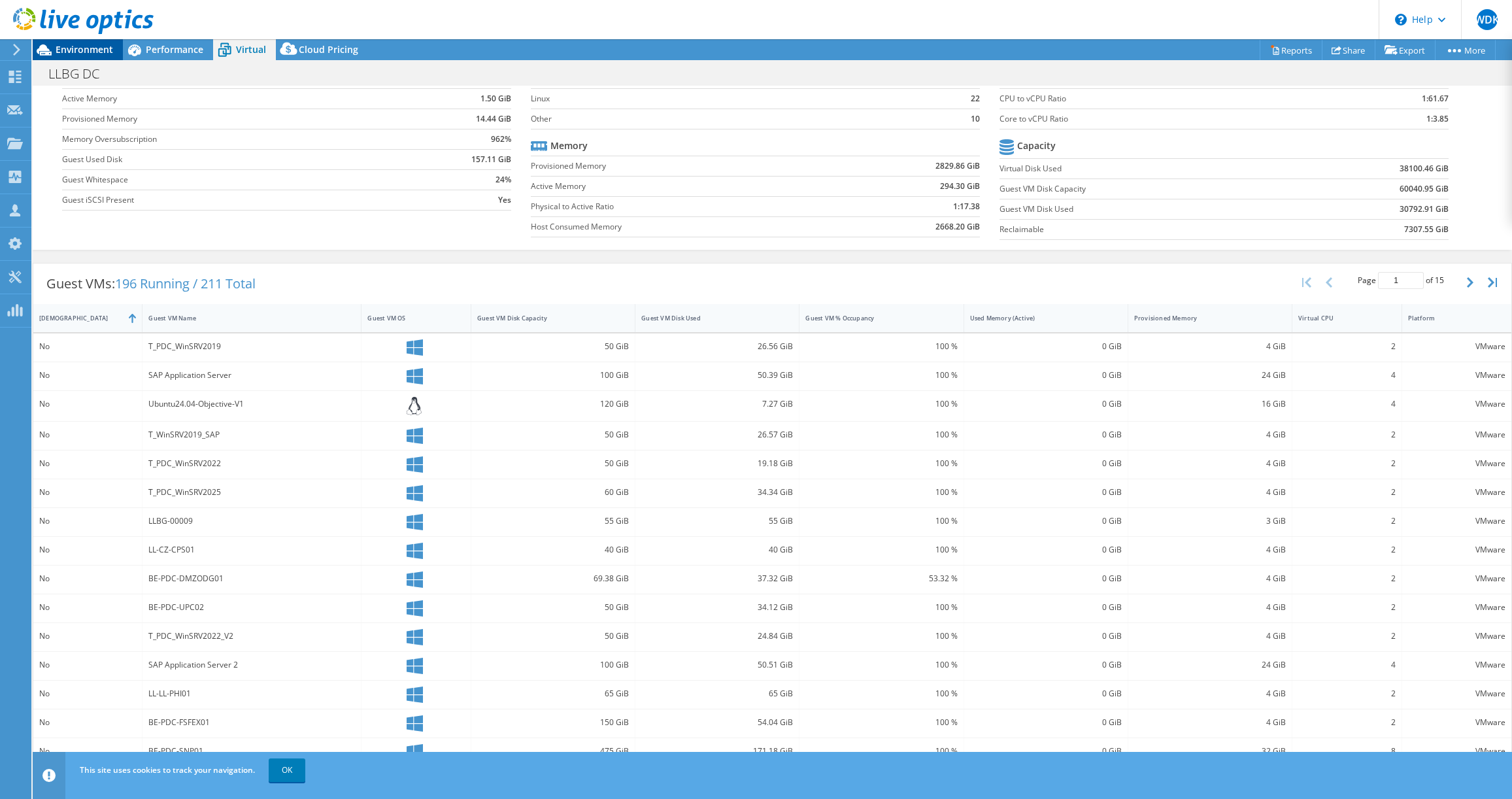
click at [77, 50] on span "Environment" at bounding box center [84, 49] width 57 height 12
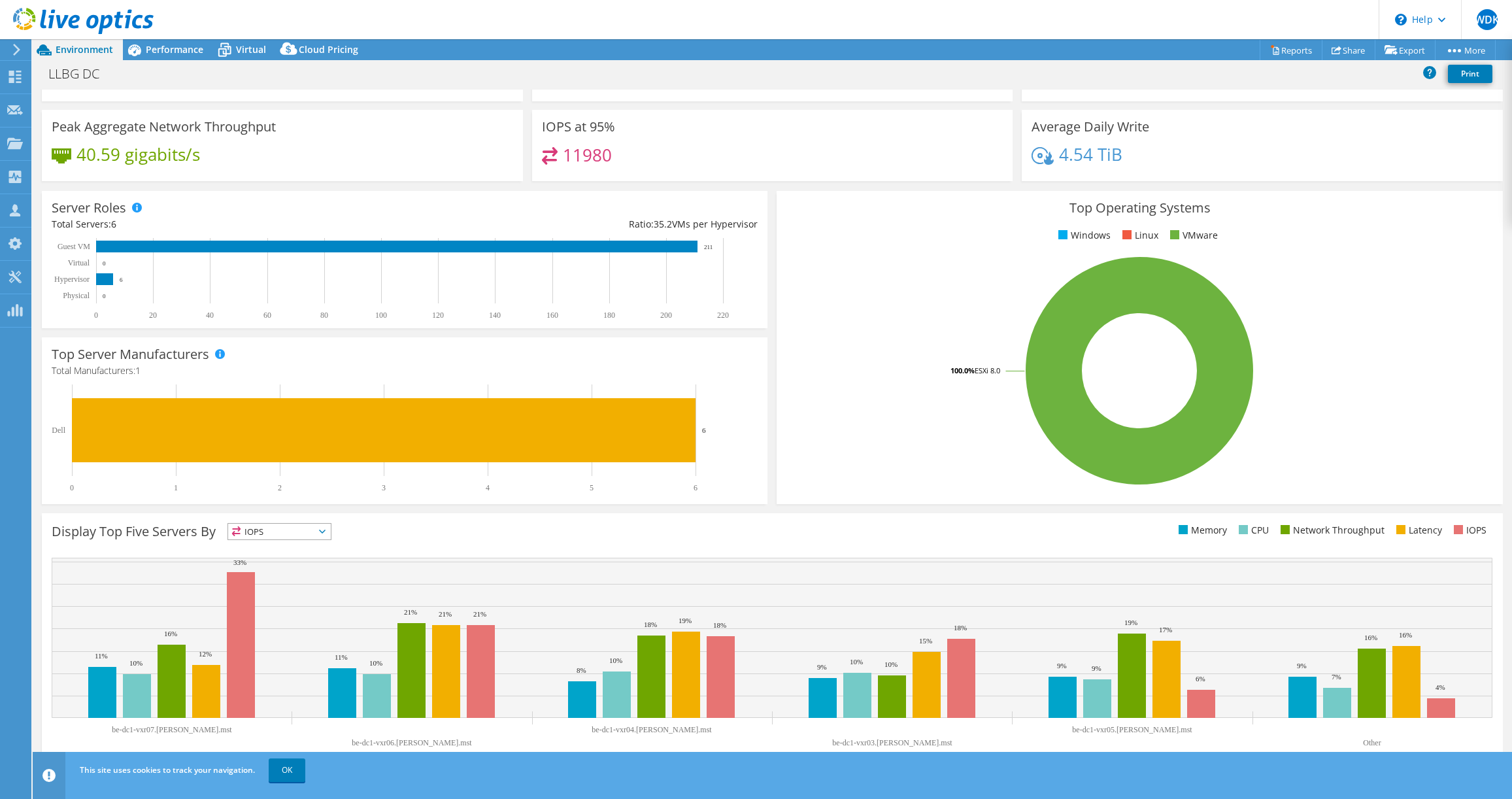
scroll to position [73, 0]
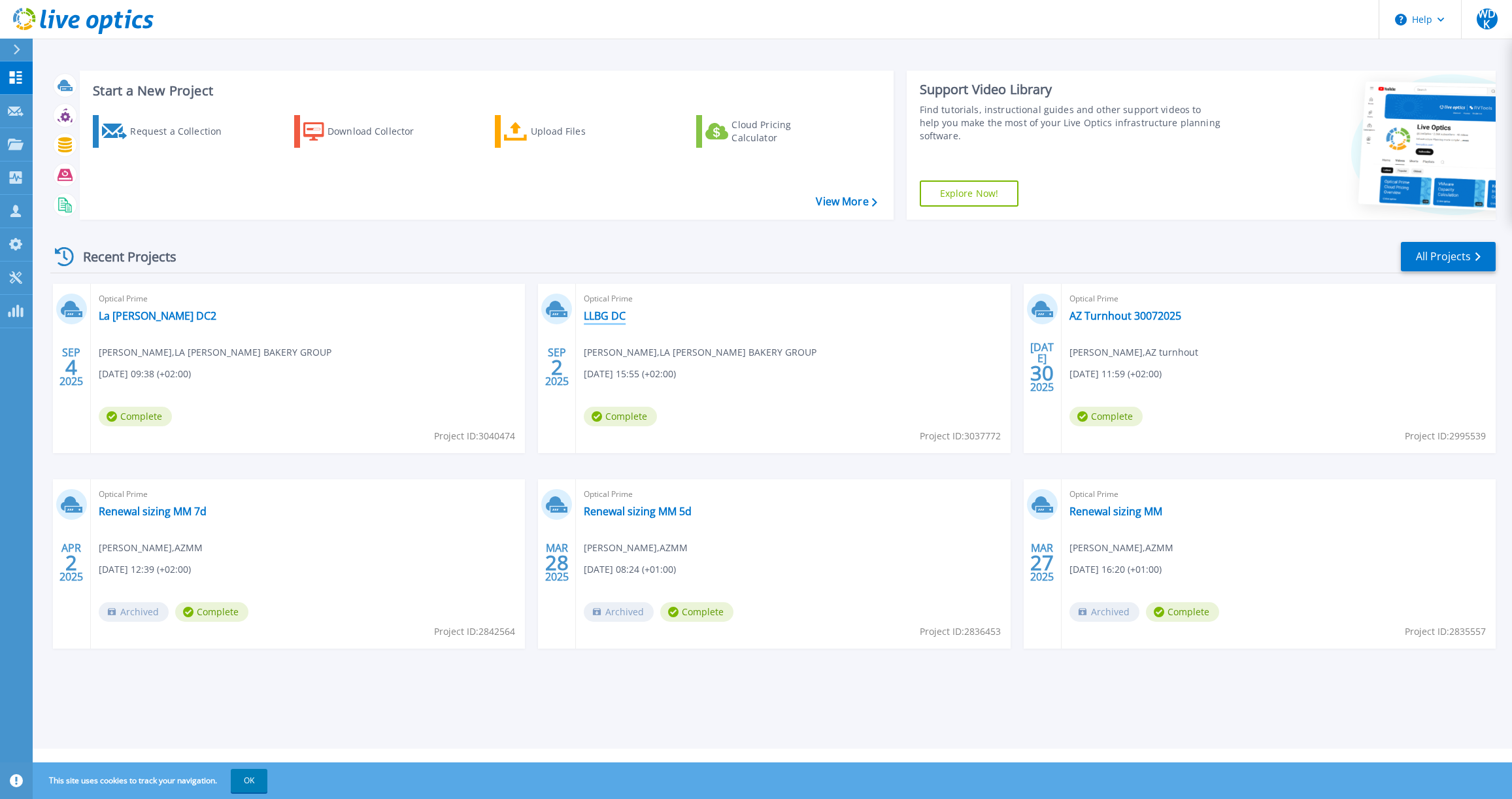
click at [615, 318] on link "LLBG DC" at bounding box center [605, 316] width 42 height 13
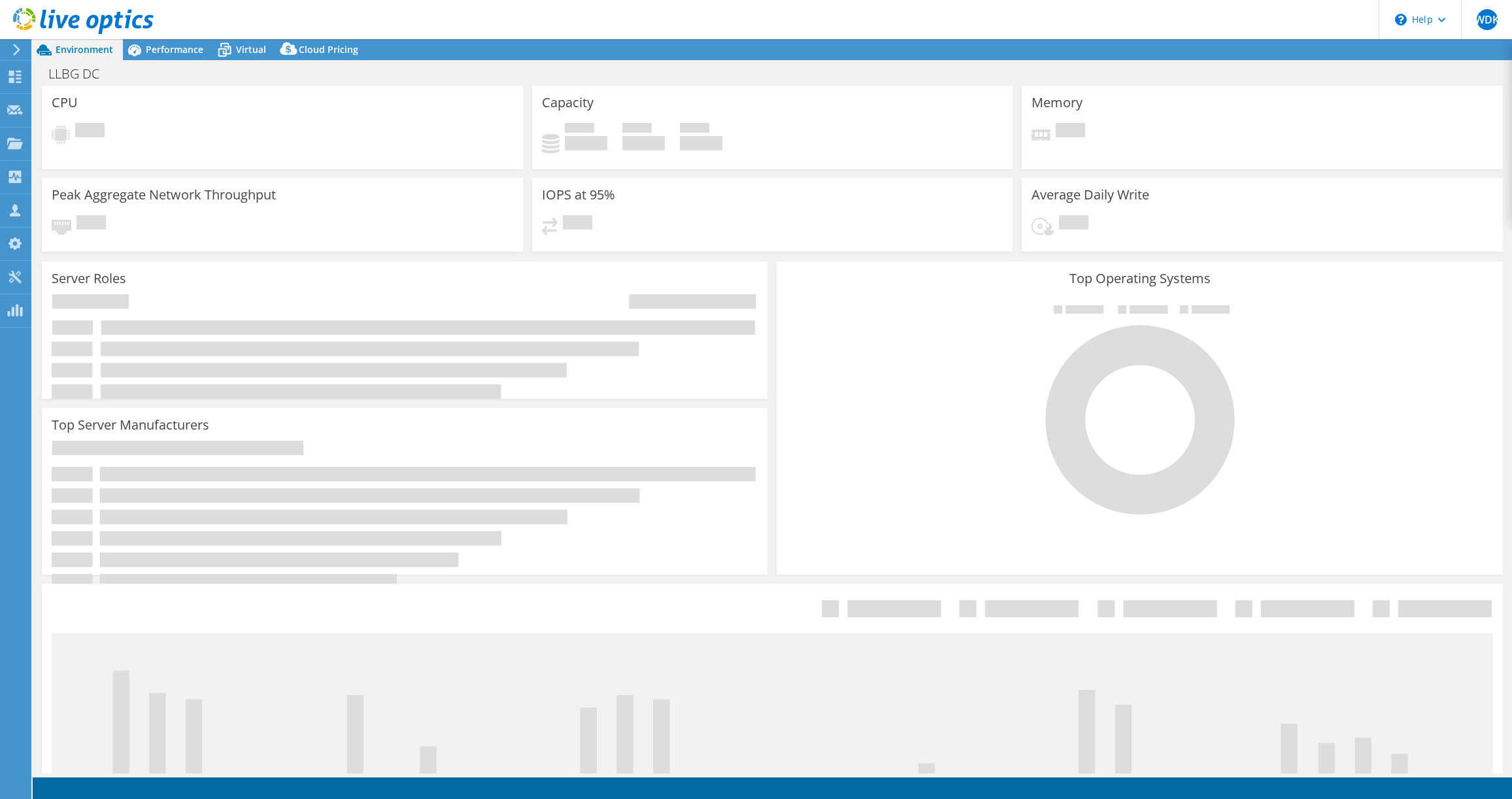
select select "USD"
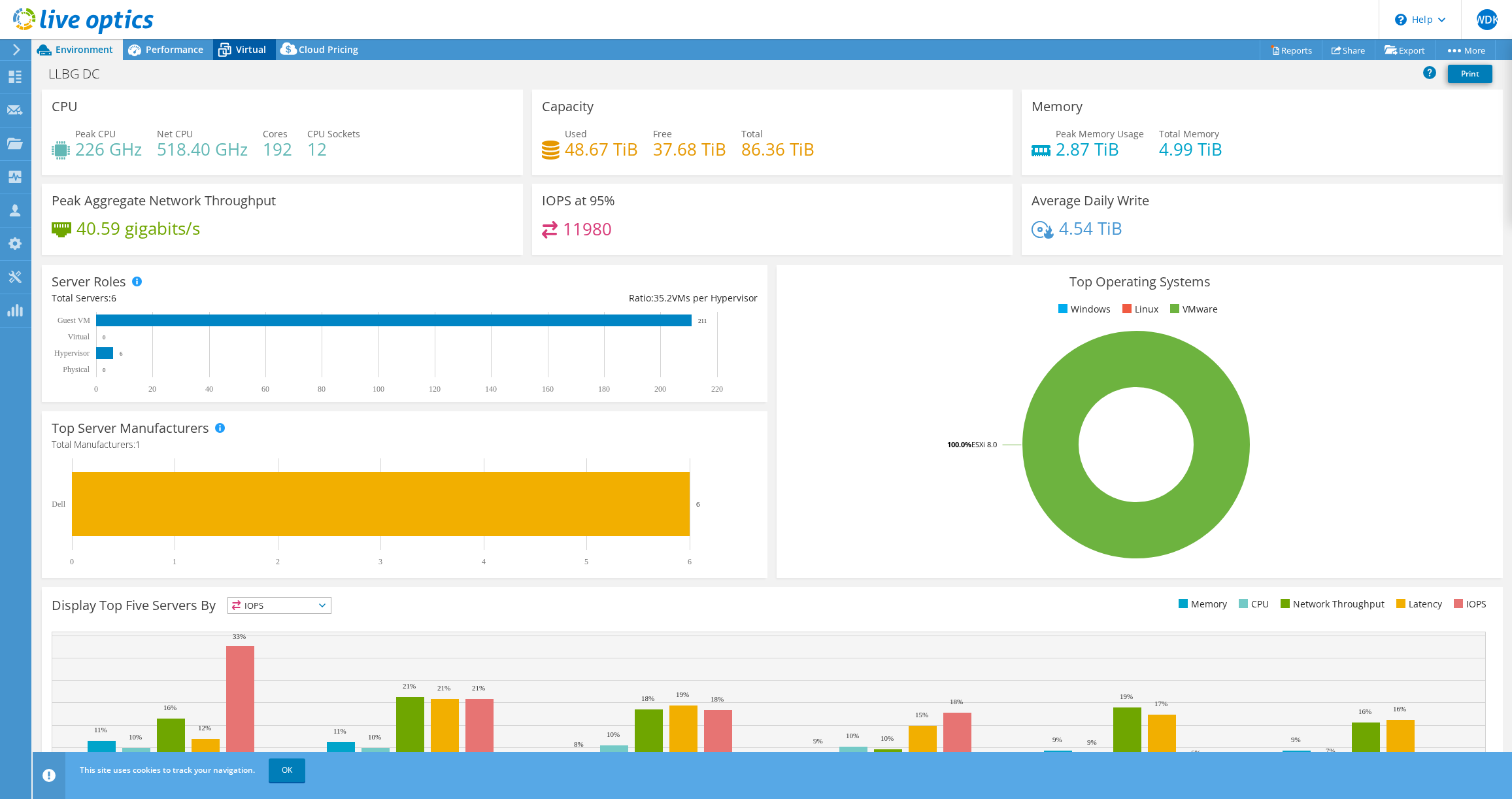
click at [248, 48] on span "Virtual" at bounding box center [251, 49] width 30 height 12
